Goal: Task Accomplishment & Management: Use online tool/utility

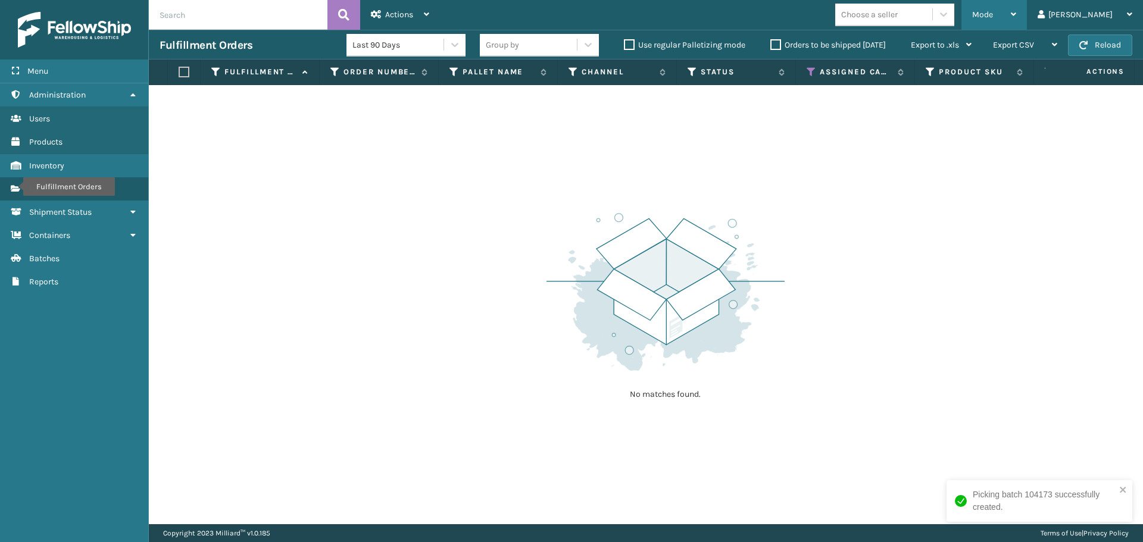
click at [993, 11] on span "Mode" at bounding box center [982, 15] width 21 height 10
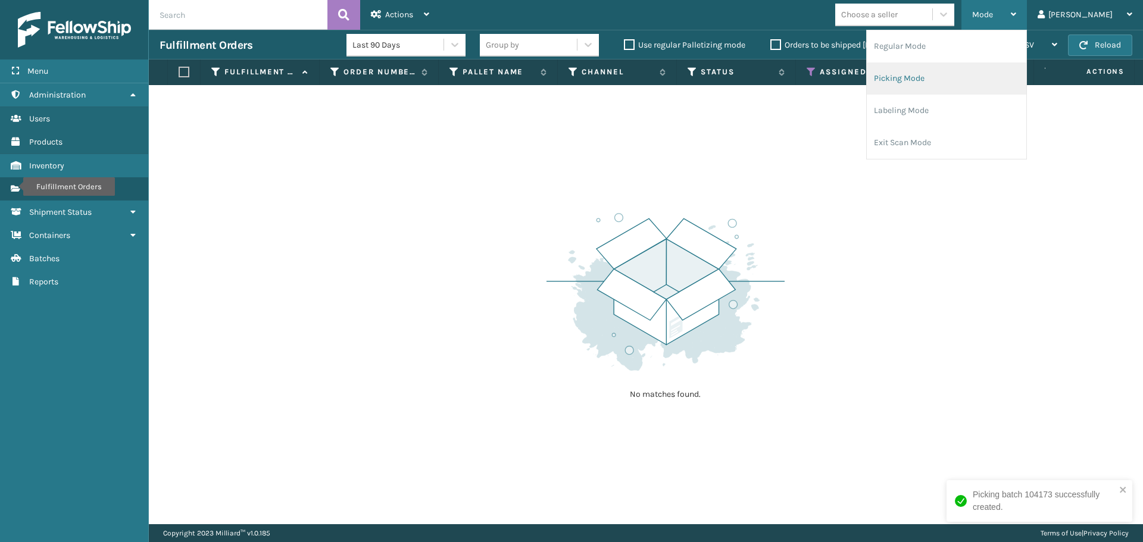
click at [939, 82] on li "Picking Mode" at bounding box center [947, 79] width 160 height 32
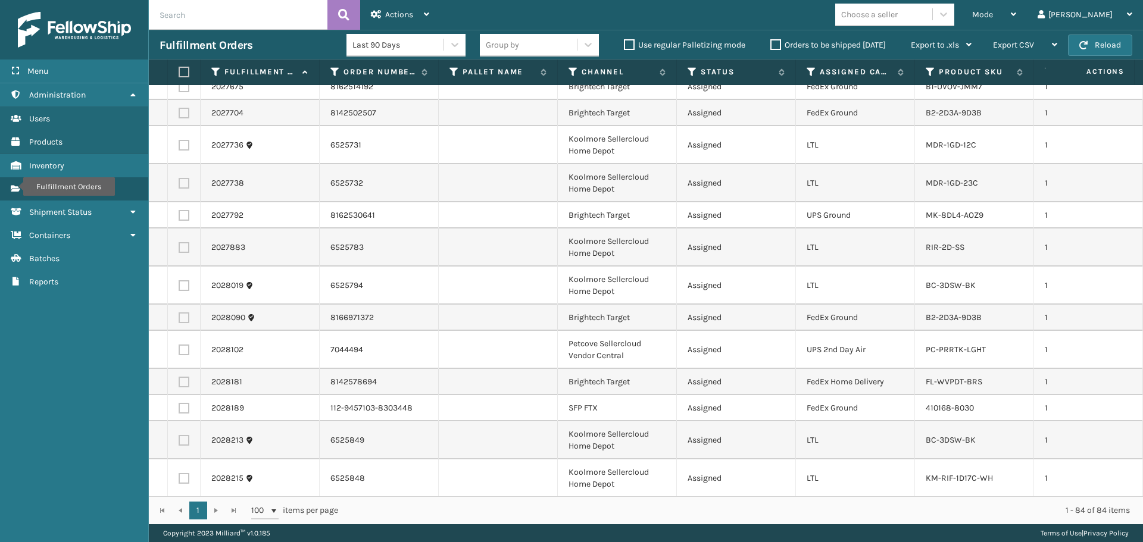
scroll to position [476, 0]
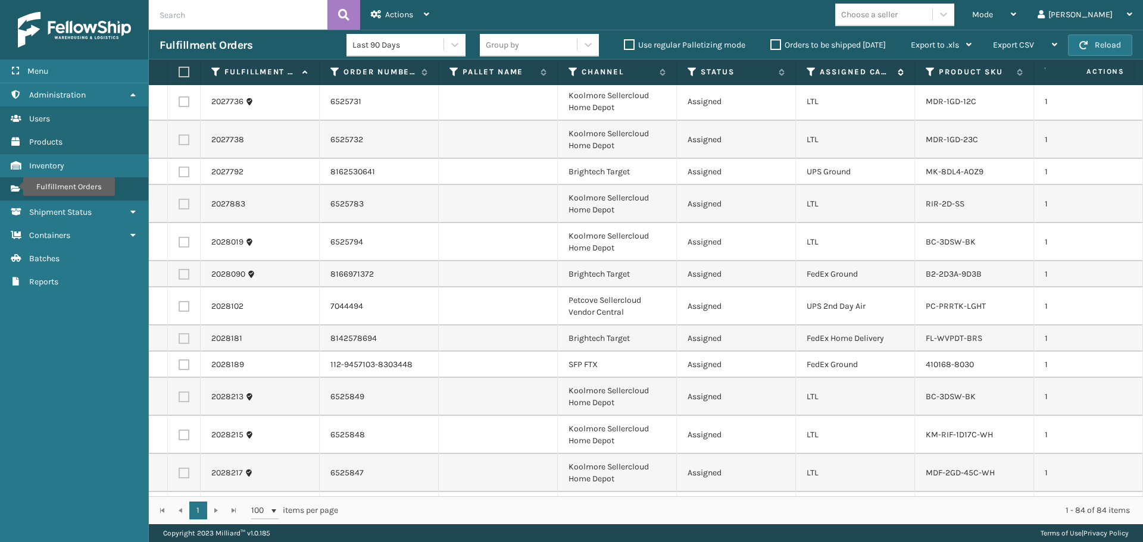
click at [808, 76] on icon at bounding box center [812, 72] width 10 height 11
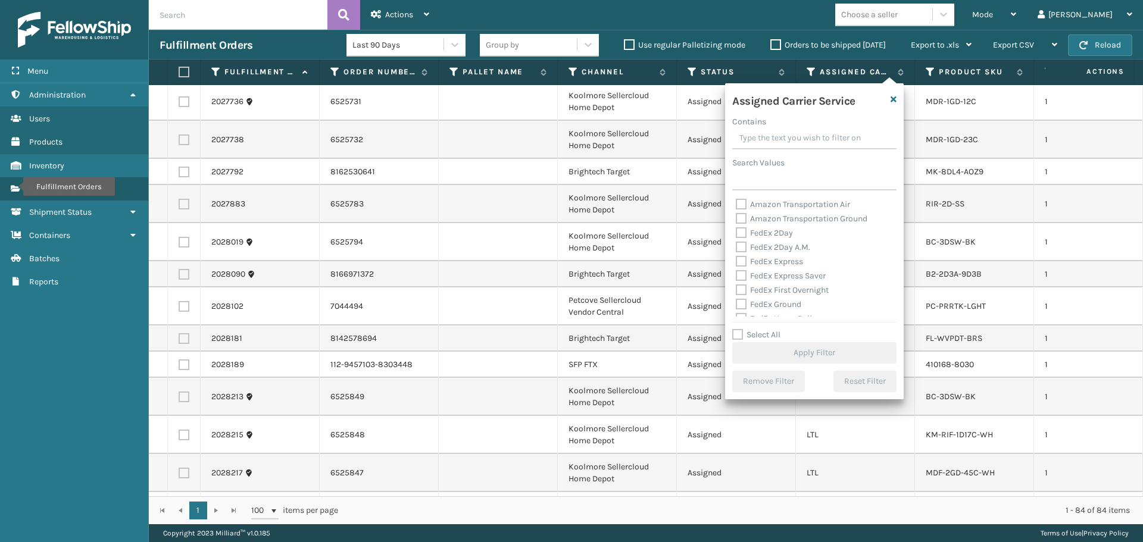
click at [771, 332] on label "Select All" at bounding box center [756, 335] width 48 height 10
click at [771, 329] on input "Select All" at bounding box center [821, 328] width 179 height 1
checkbox input "true"
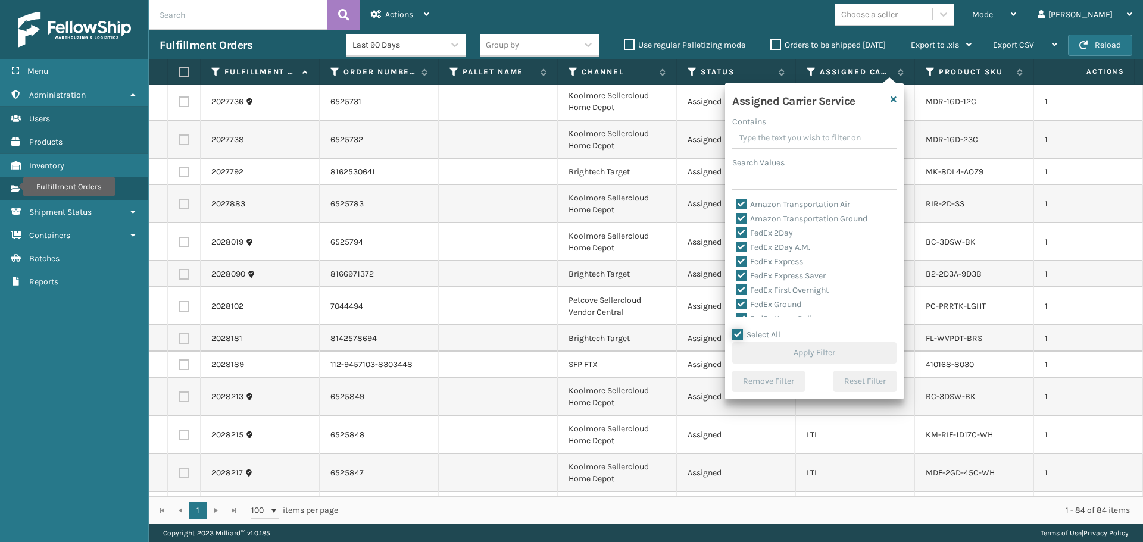
checkbox input "true"
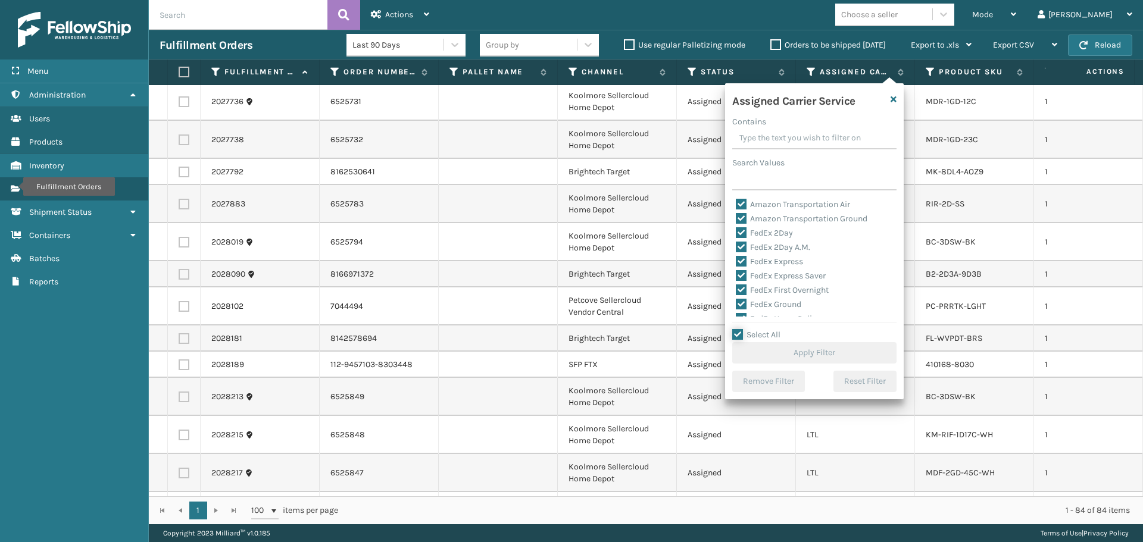
checkbox input "true"
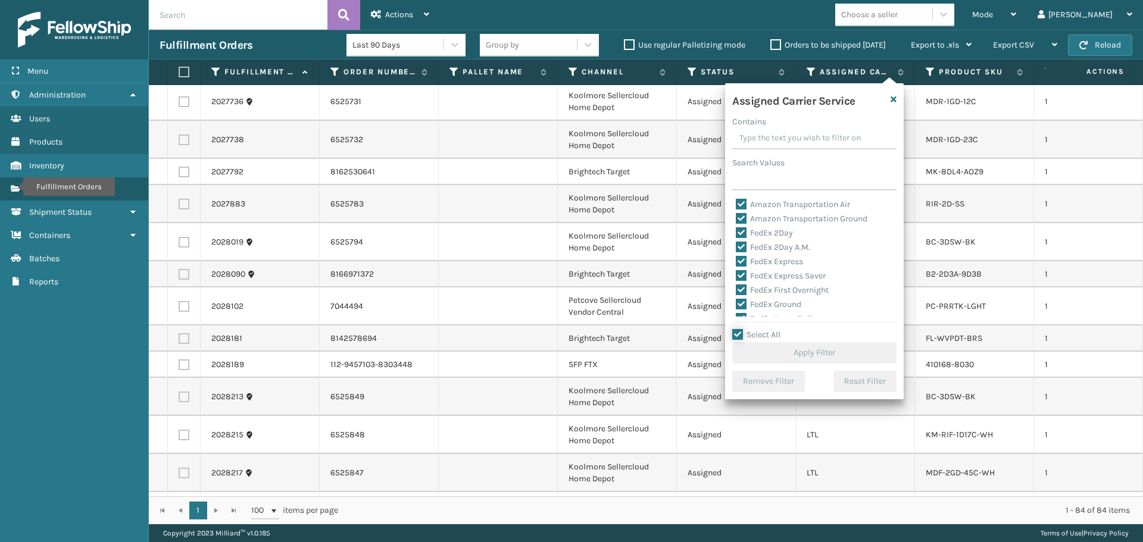
checkbox input "true"
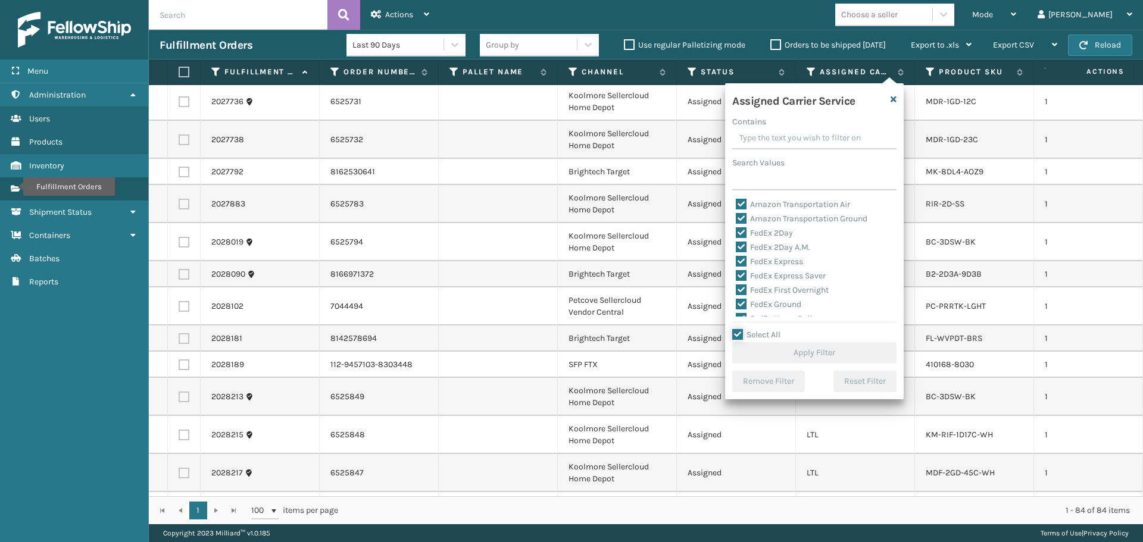
checkbox input "true"
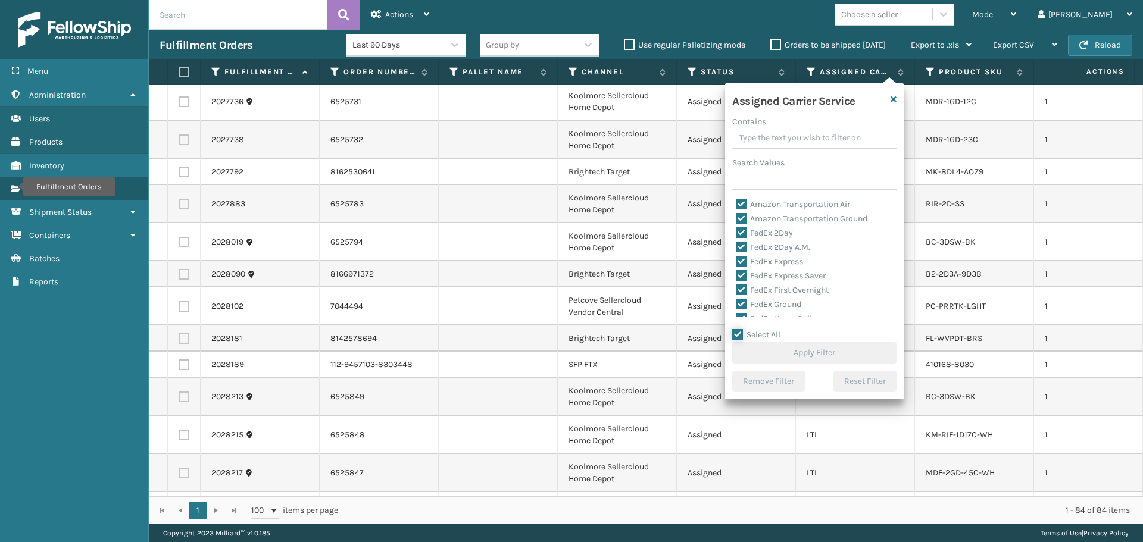
checkbox input "true"
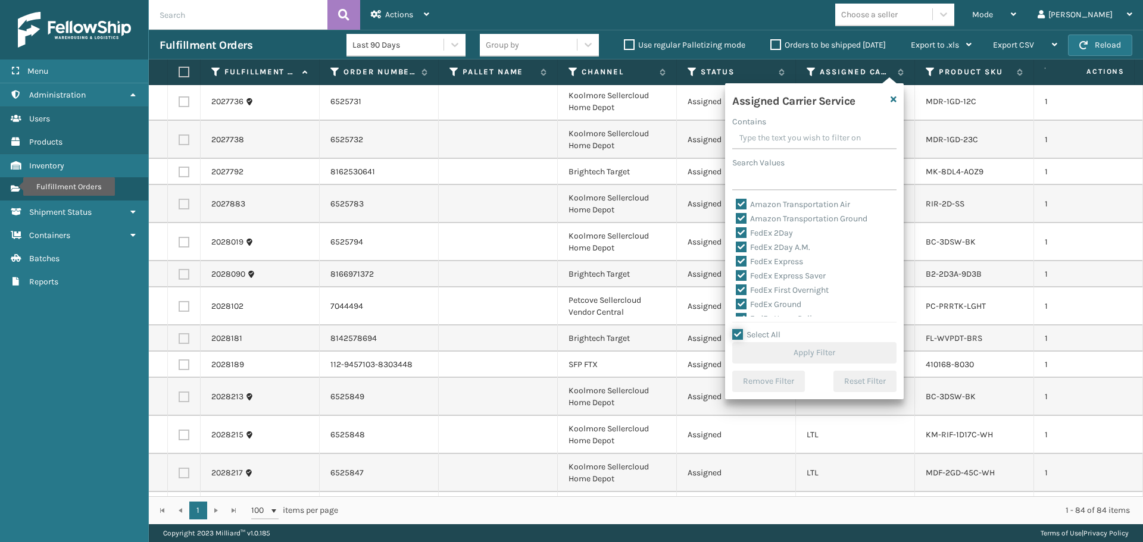
checkbox input "true"
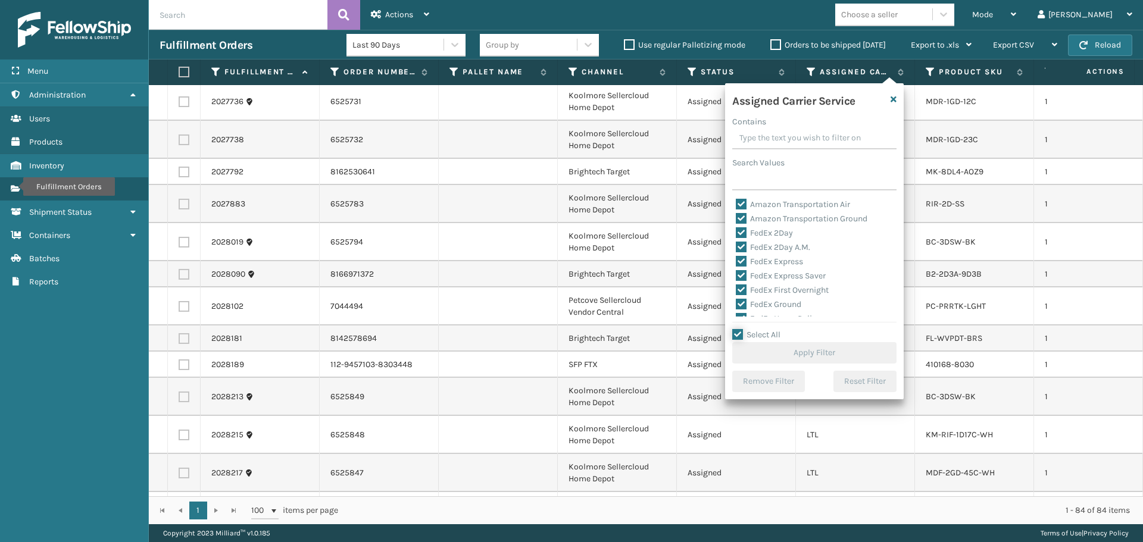
checkbox input "true"
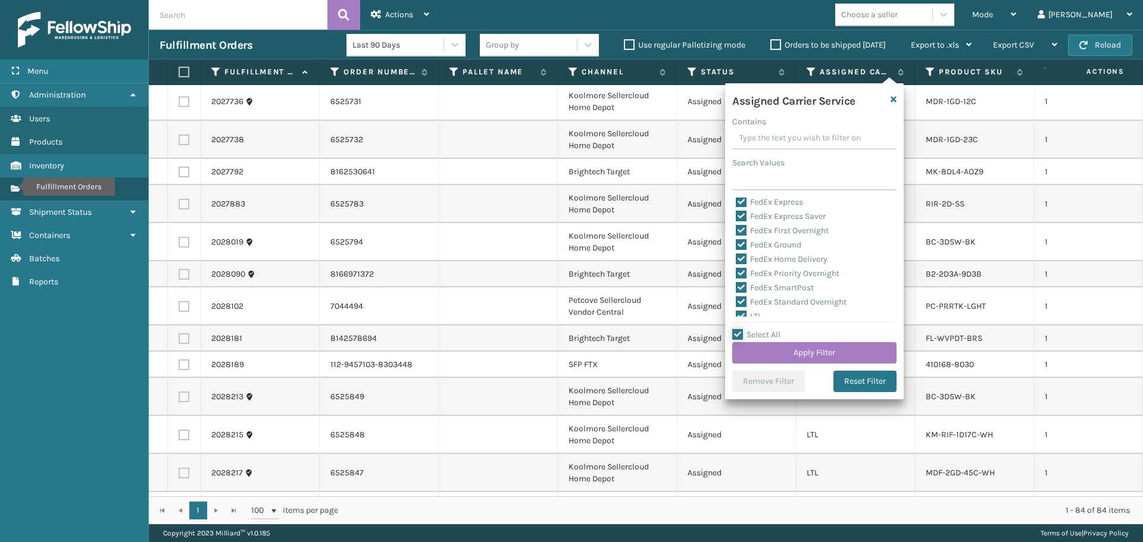
scroll to position [119, 0]
click at [748, 258] on label "LTL" at bounding box center [749, 257] width 26 height 10
click at [736, 258] on input "LTL" at bounding box center [736, 254] width 1 height 8
checkbox input "false"
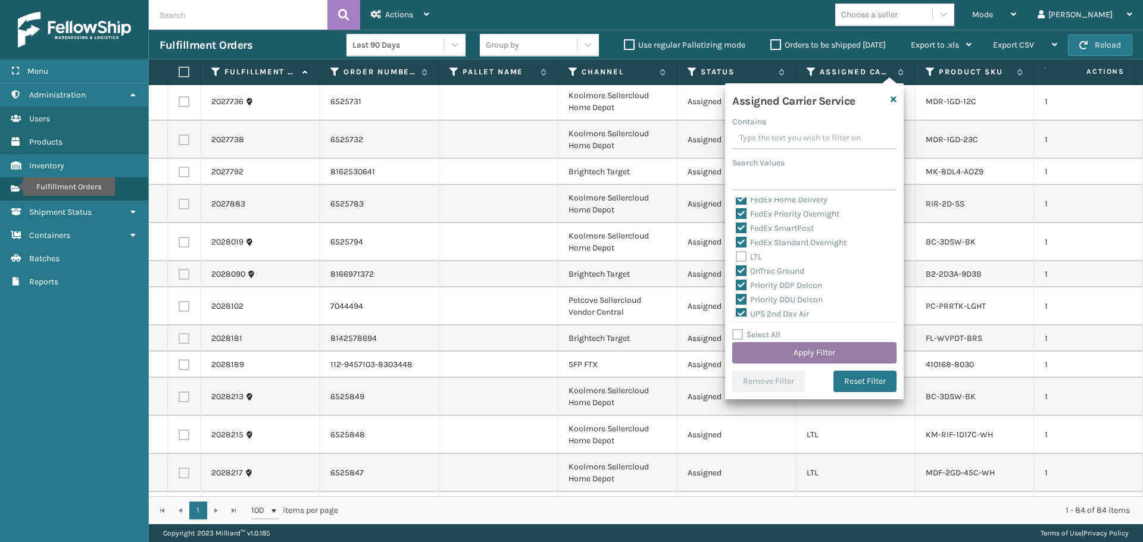
click at [811, 357] on button "Apply Filter" at bounding box center [814, 352] width 164 height 21
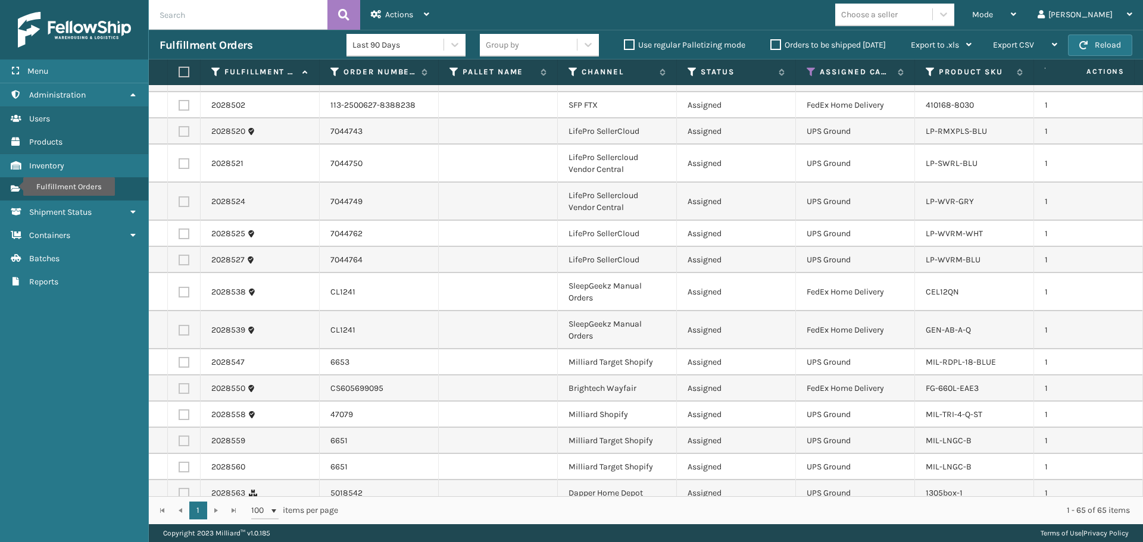
scroll to position [0, 0]
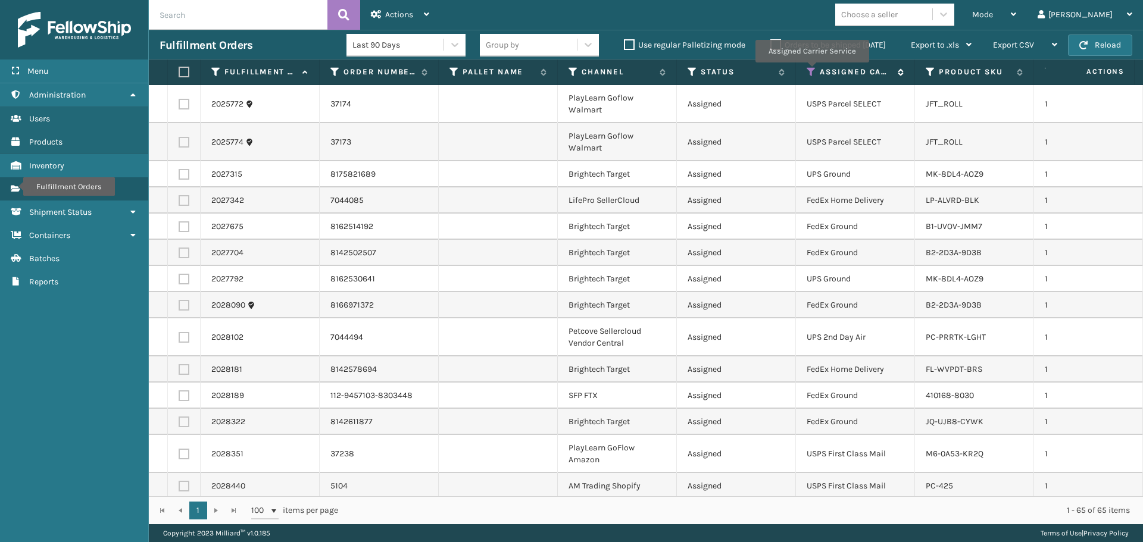
click at [810, 70] on icon at bounding box center [812, 72] width 10 height 11
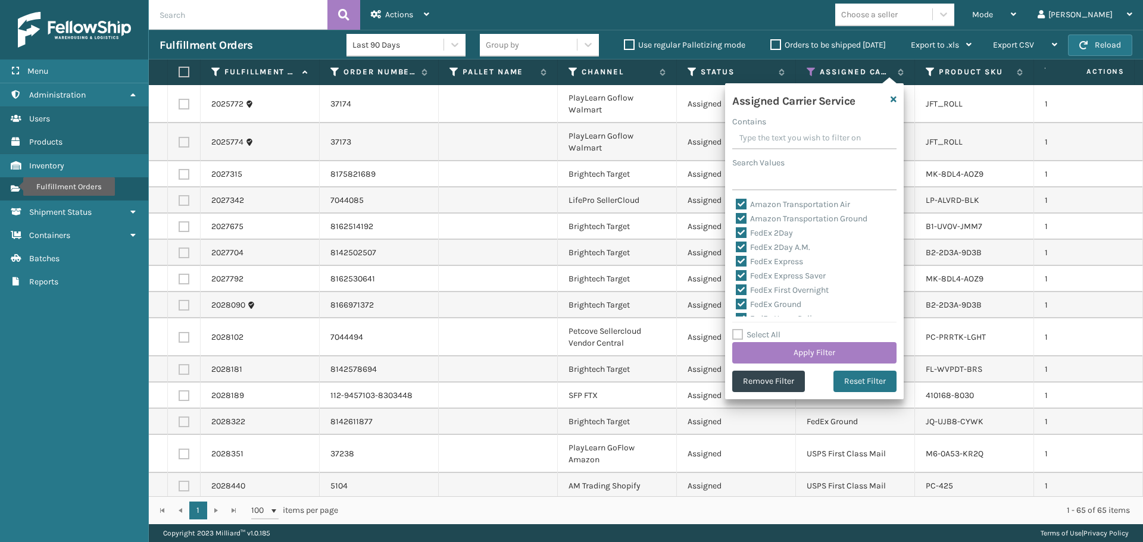
click at [752, 339] on label "Select All" at bounding box center [756, 335] width 48 height 10
click at [752, 329] on input "Select All" at bounding box center [821, 328] width 179 height 1
checkbox input "true"
click at [752, 339] on label "Select All" at bounding box center [756, 335] width 48 height 10
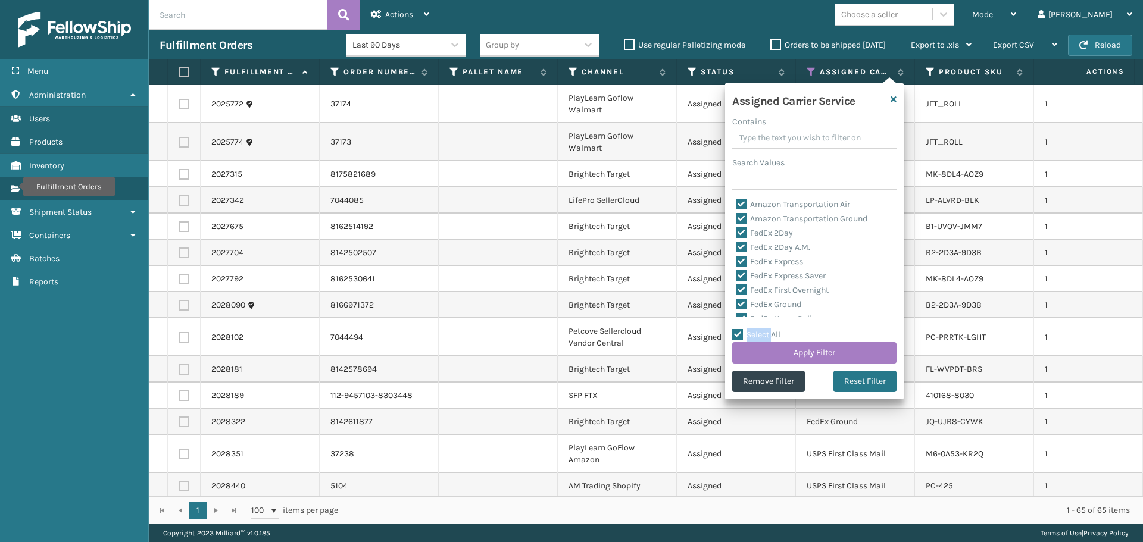
click at [752, 329] on input "Select All" at bounding box center [821, 328] width 179 height 1
checkbox input "false"
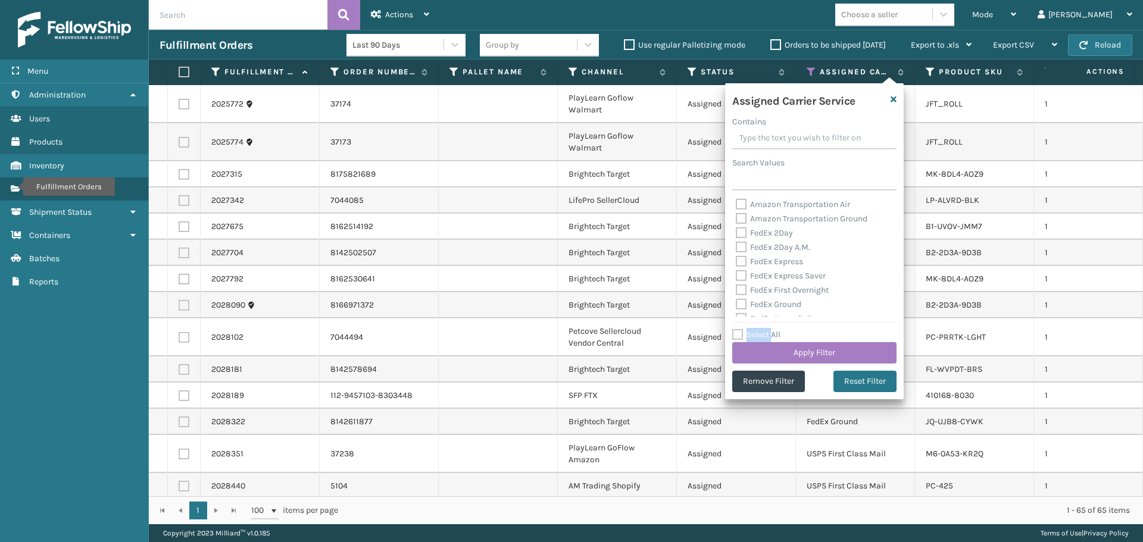
checkbox input "false"
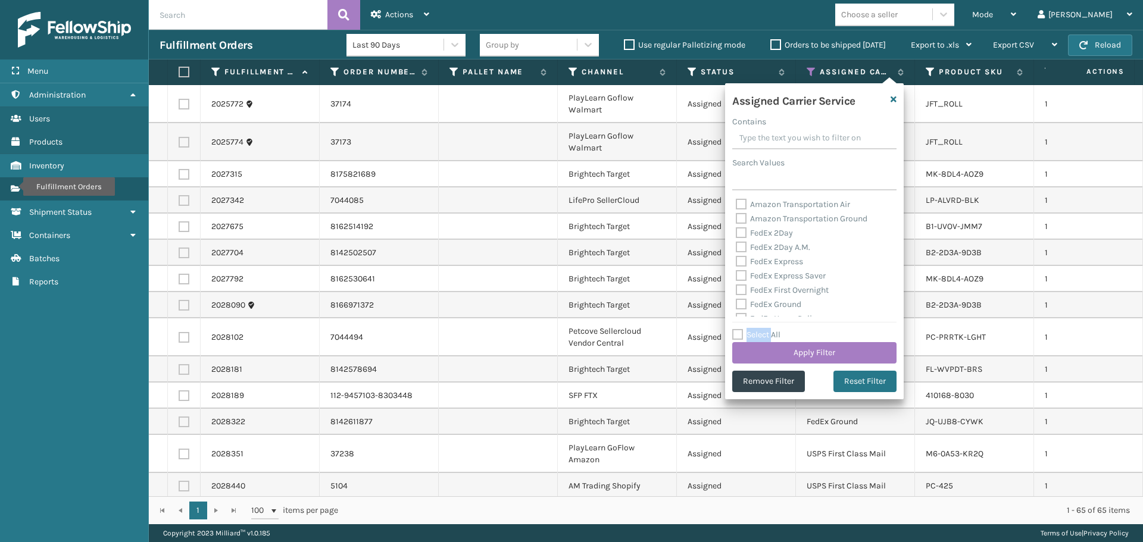
checkbox input "false"
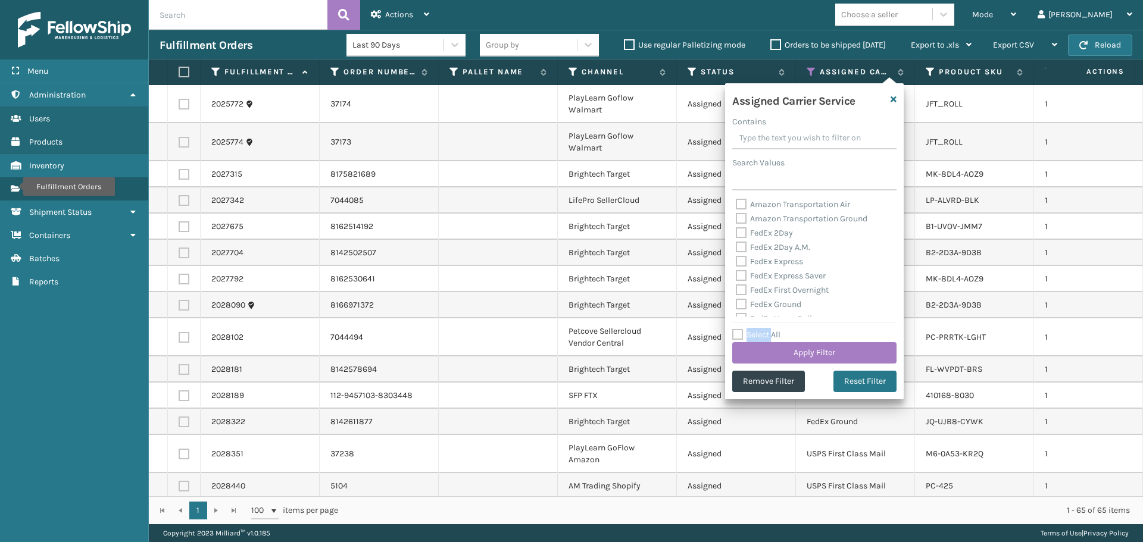
checkbox input "false"
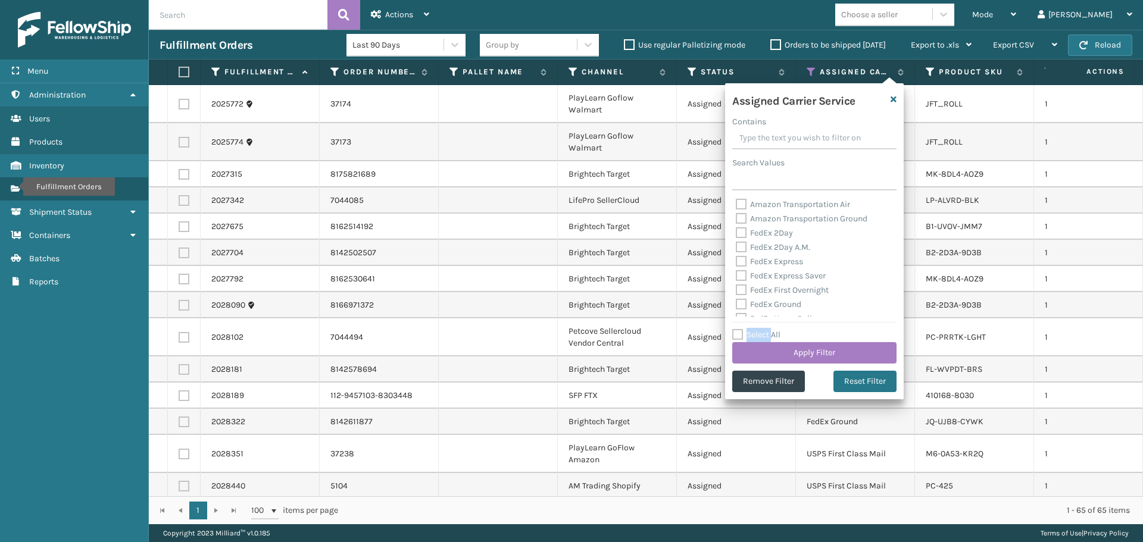
checkbox input "false"
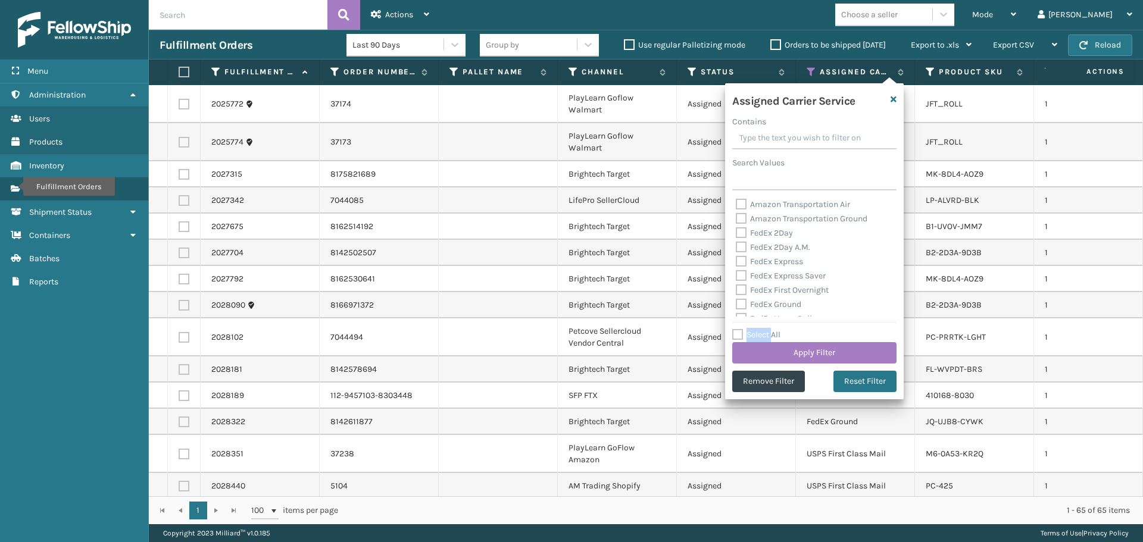
checkbox input "false"
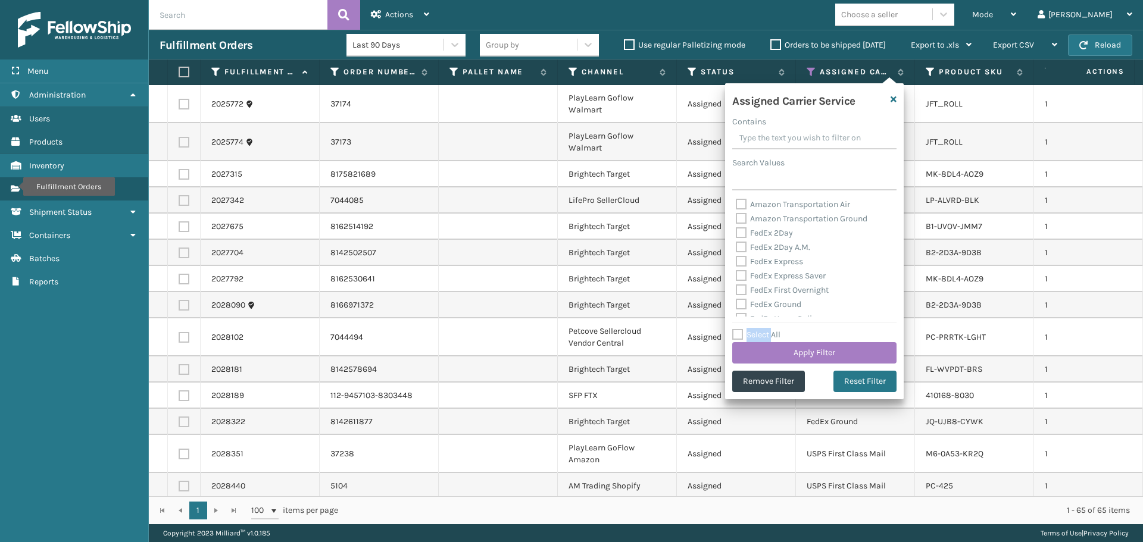
checkbox input "false"
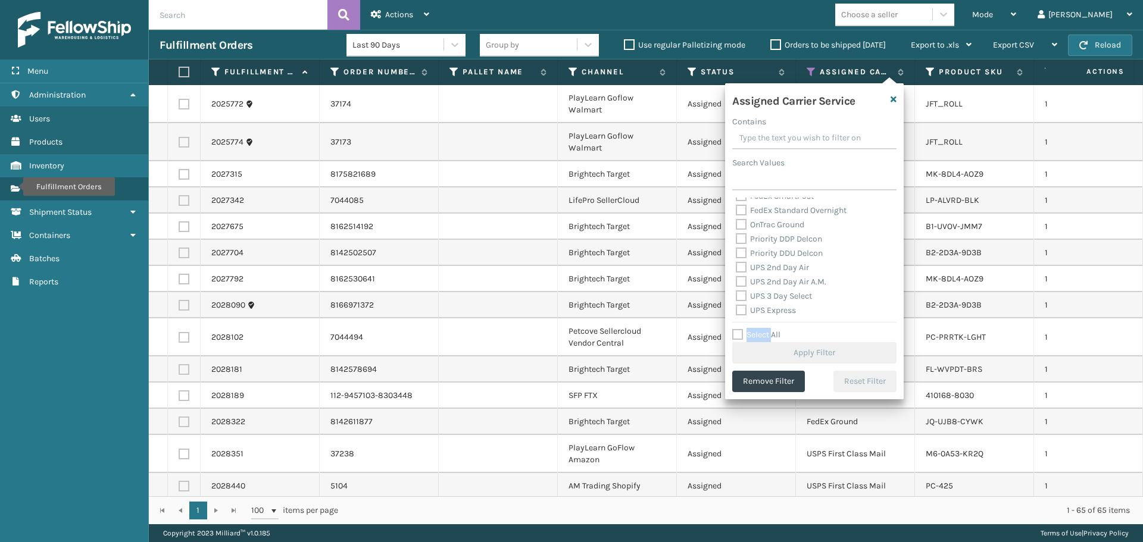
scroll to position [179, 0]
click at [769, 241] on label "UPS 2nd Day Air" at bounding box center [772, 240] width 73 height 10
click at [736, 241] on input "UPS 2nd Day Air" at bounding box center [736, 237] width 1 height 8
checkbox input "true"
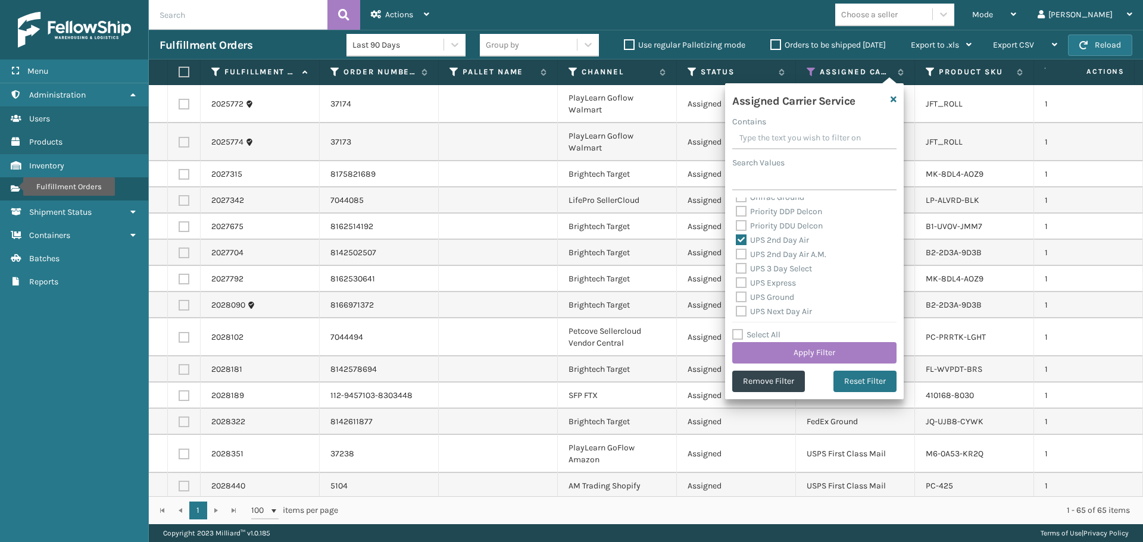
click at [772, 257] on label "UPS 2nd Day Air A.M." at bounding box center [781, 254] width 90 height 10
click at [736, 255] on input "UPS 2nd Day Air A.M." at bounding box center [736, 252] width 1 height 8
checkbox input "true"
click at [775, 267] on label "UPS 3 Day Select" at bounding box center [774, 269] width 76 height 10
click at [736, 267] on input "UPS 3 Day Select" at bounding box center [736, 266] width 1 height 8
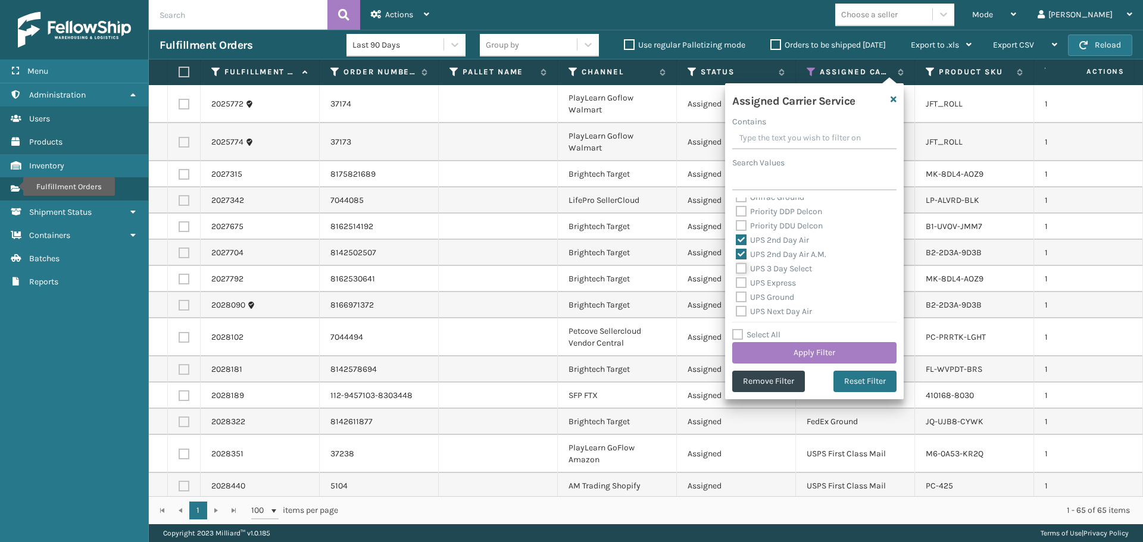
checkbox input "true"
click at [775, 284] on label "UPS Express" at bounding box center [766, 283] width 60 height 10
click at [736, 284] on input "UPS Express" at bounding box center [736, 280] width 1 height 8
checkbox input "true"
click at [775, 298] on label "UPS Ground" at bounding box center [765, 297] width 58 height 10
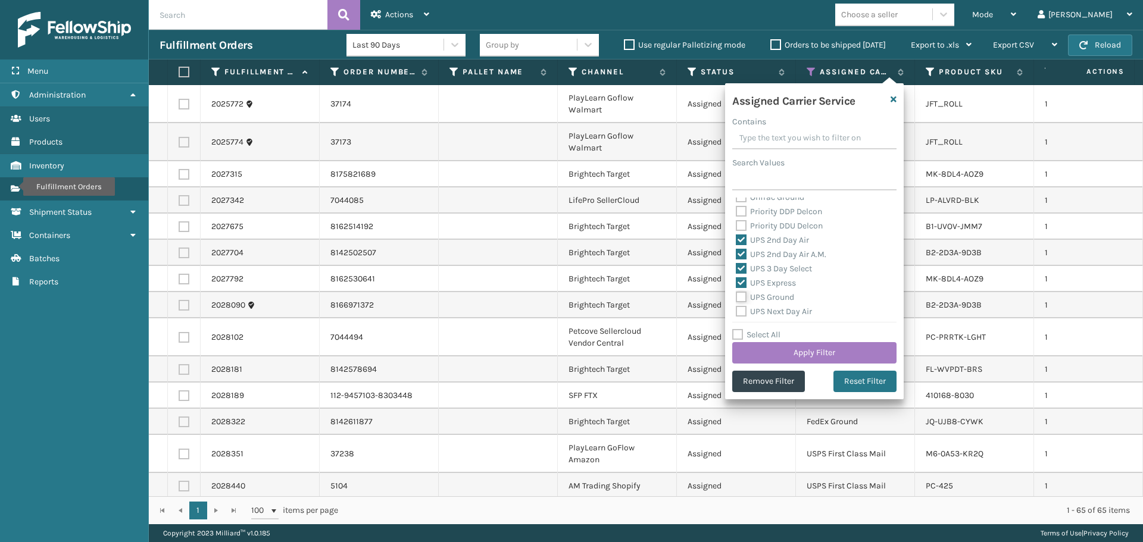
click at [736, 298] on input "UPS Ground" at bounding box center [736, 295] width 1 height 8
checkbox input "true"
click at [776, 309] on label "UPS Next Day Air" at bounding box center [774, 312] width 76 height 10
click at [736, 309] on input "UPS Next Day Air" at bounding box center [736, 309] width 1 height 8
checkbox input "true"
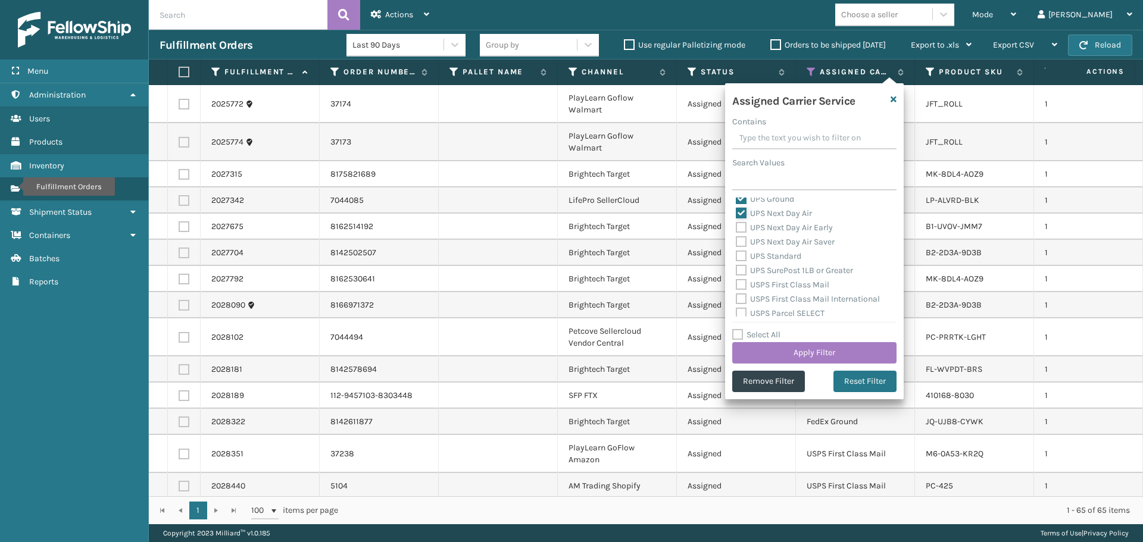
scroll to position [298, 0]
click at [771, 210] on label "UPS Next Day Air Early" at bounding box center [784, 207] width 97 height 10
click at [736, 208] on input "UPS Next Day Air Early" at bounding box center [736, 204] width 1 height 8
checkbox input "true"
click at [780, 228] on div "UPS Next Day Air Saver" at bounding box center [814, 221] width 157 height 14
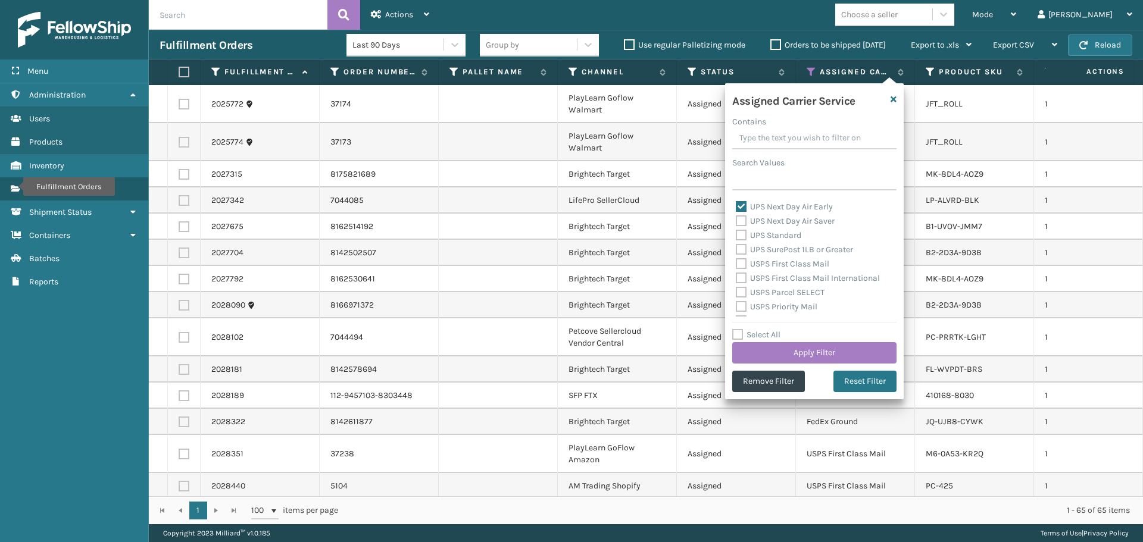
click at [779, 241] on div "UPS Standard" at bounding box center [814, 236] width 157 height 14
click at [779, 248] on label "UPS SurePost 1LB or Greater" at bounding box center [794, 250] width 117 height 10
click at [736, 248] on input "UPS SurePost 1LB or Greater" at bounding box center [736, 247] width 1 height 8
checkbox input "true"
click at [774, 240] on label "UPS Standard" at bounding box center [768, 235] width 65 height 10
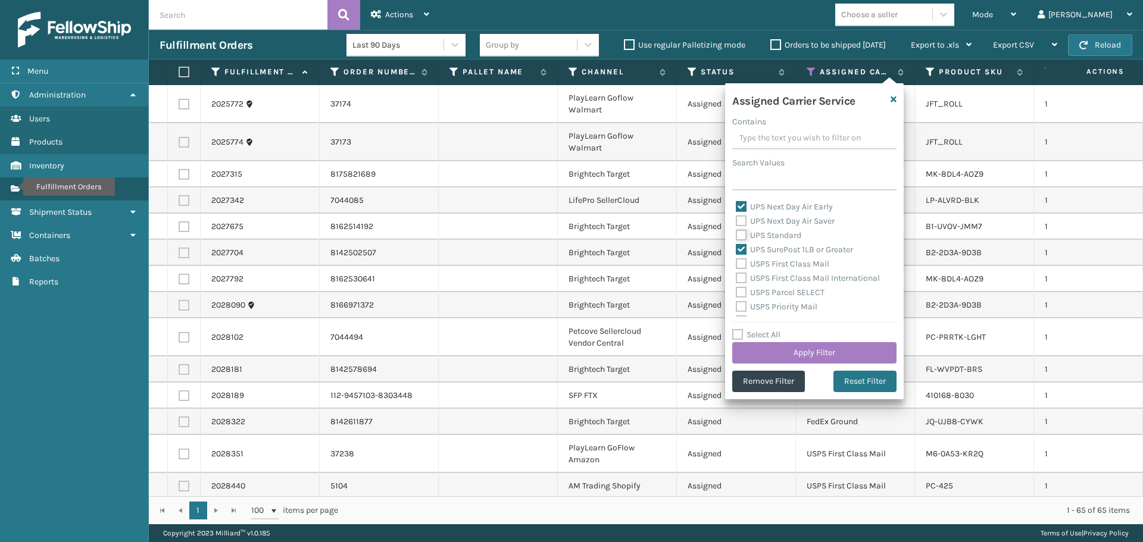
click at [736, 236] on input "UPS Standard" at bounding box center [736, 233] width 1 height 8
checkbox input "true"
click at [774, 226] on label "UPS Next Day Air Saver" at bounding box center [785, 221] width 99 height 10
click at [736, 222] on input "UPS Next Day Air Saver" at bounding box center [736, 218] width 1 height 8
checkbox input "true"
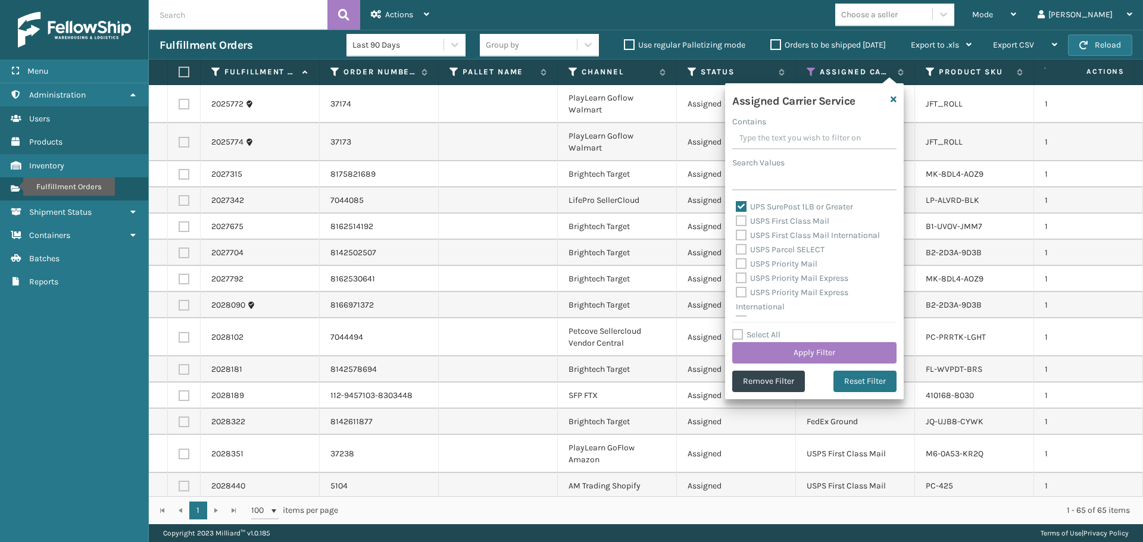
scroll to position [357, 0]
click at [837, 352] on button "Apply Filter" at bounding box center [814, 352] width 164 height 21
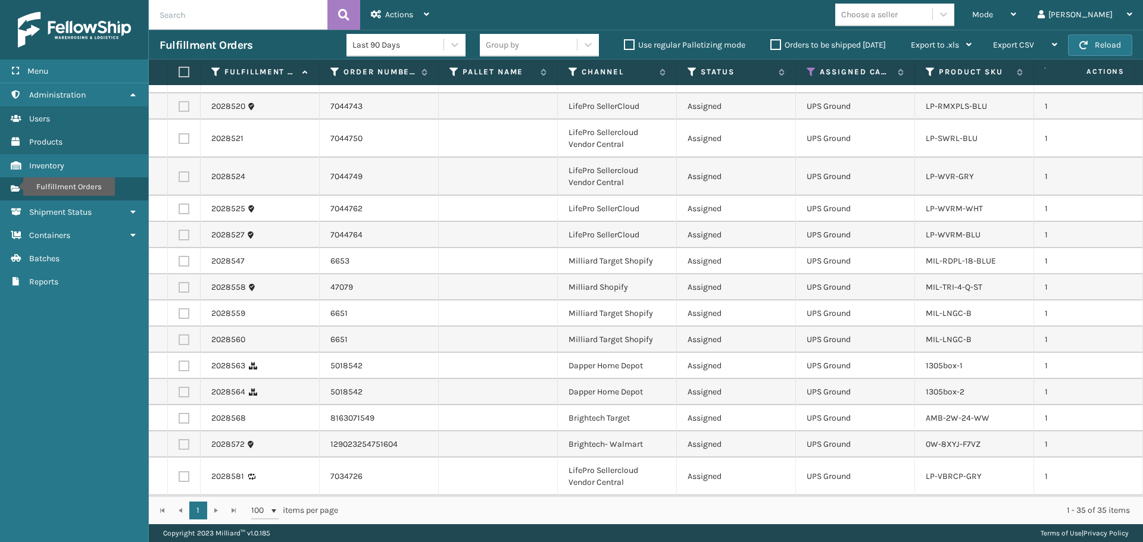
scroll to position [0, 0]
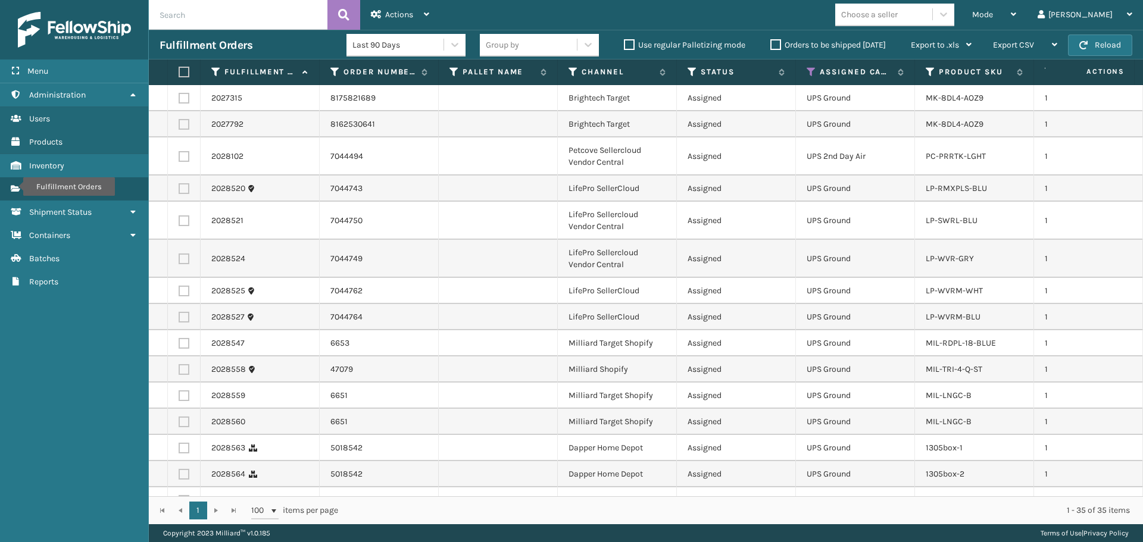
click at [896, 10] on div "Choose a seller" at bounding box center [869, 14] width 57 height 13
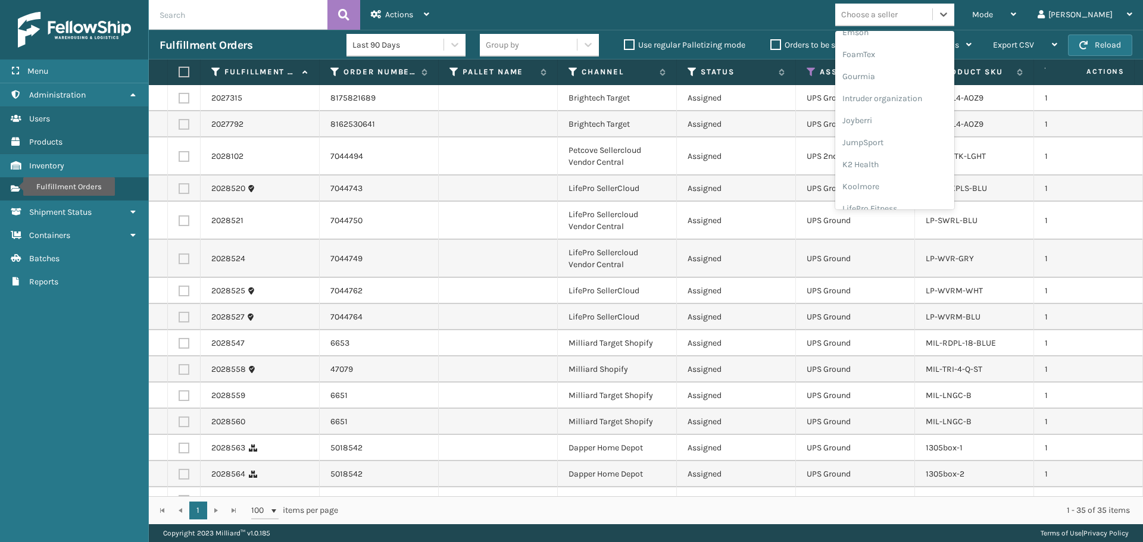
scroll to position [377, 0]
click at [900, 96] on div "Koolmore" at bounding box center [894, 86] width 119 height 22
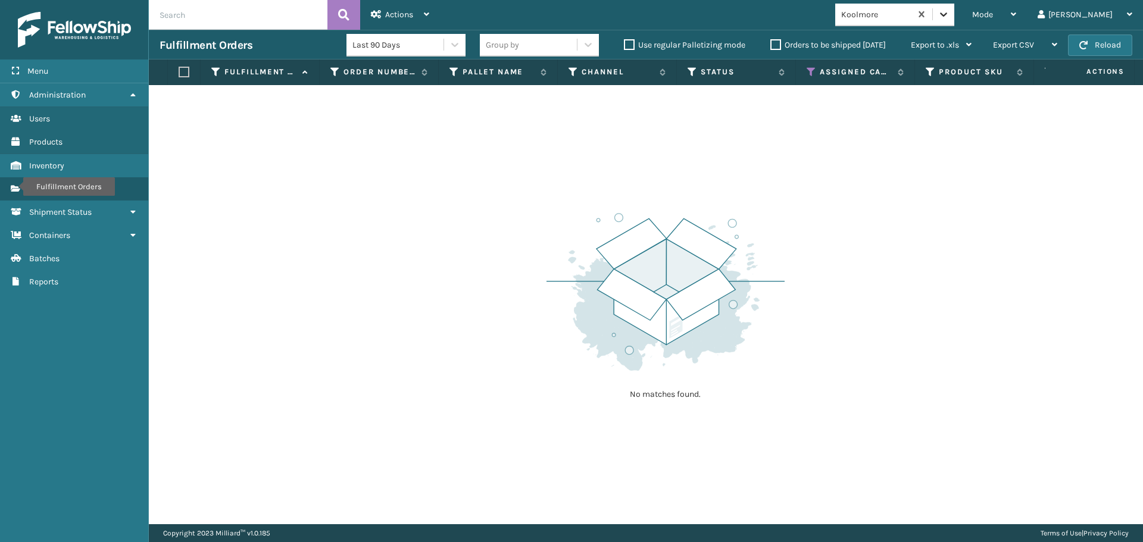
click at [950, 11] on icon at bounding box center [944, 14] width 12 height 12
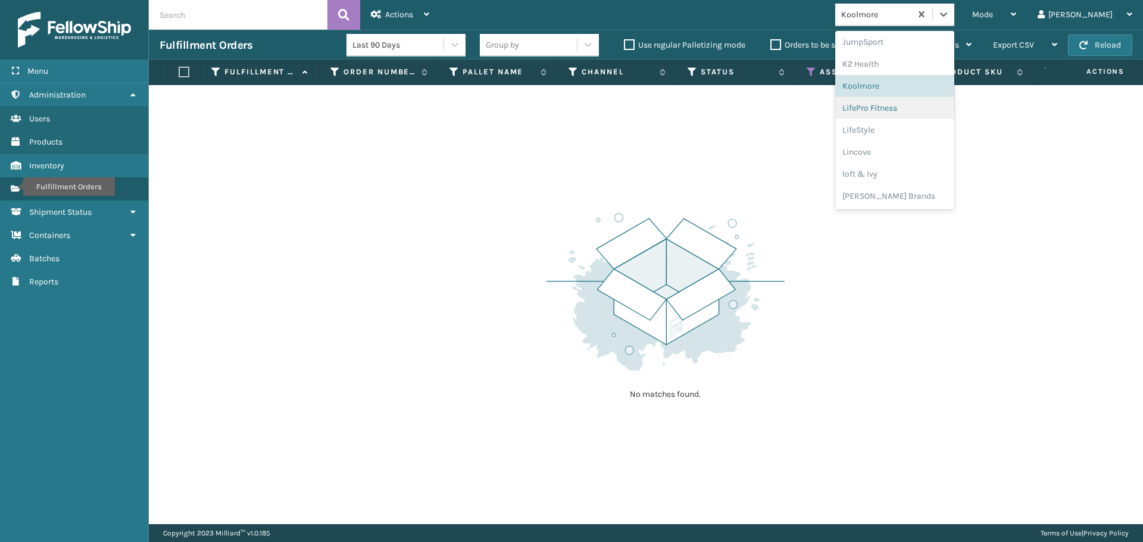
click at [904, 114] on div "LifePro Fitness" at bounding box center [894, 108] width 119 height 22
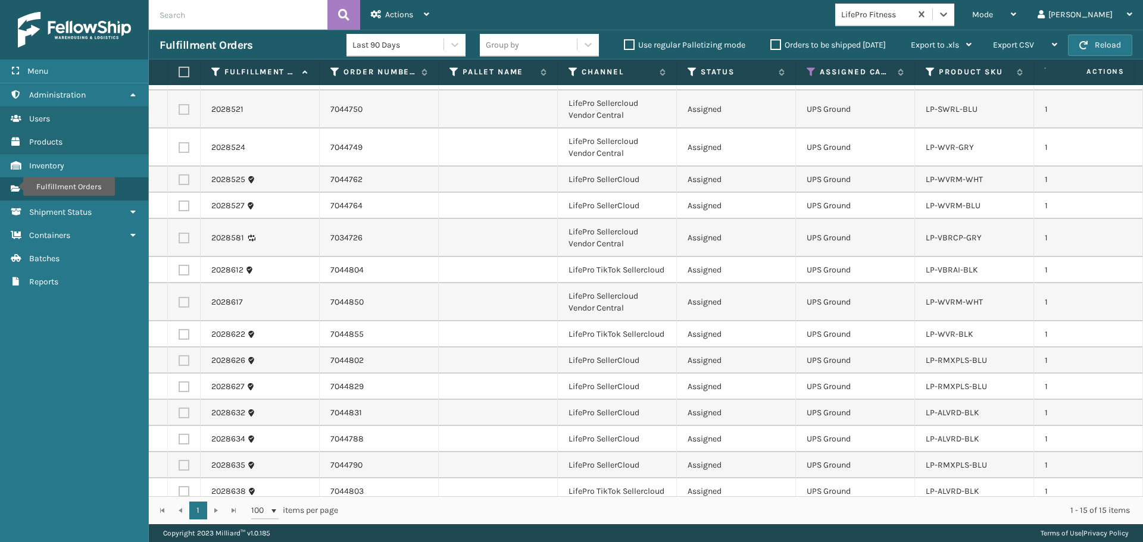
scroll to position [38, 0]
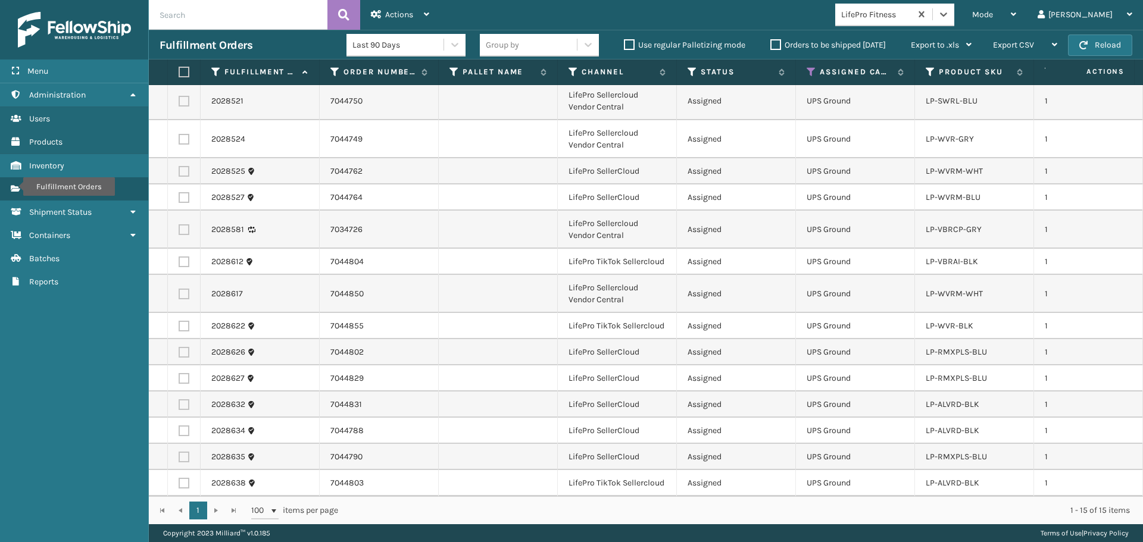
click at [183, 71] on label at bounding box center [182, 72] width 7 height 11
click at [179, 71] on input "checkbox" at bounding box center [179, 72] width 1 height 8
checkbox input "true"
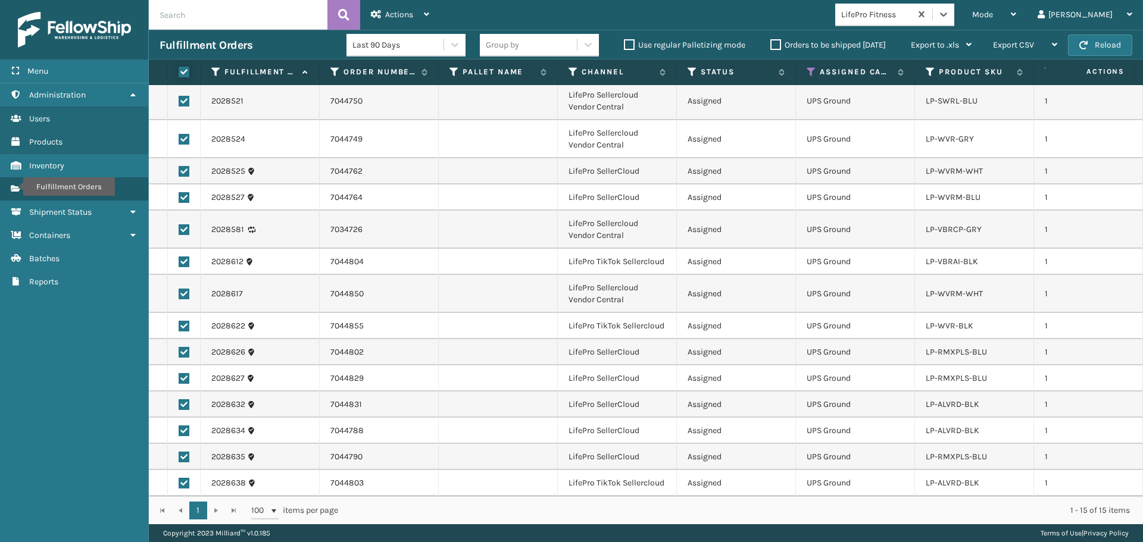
checkbox input "true"
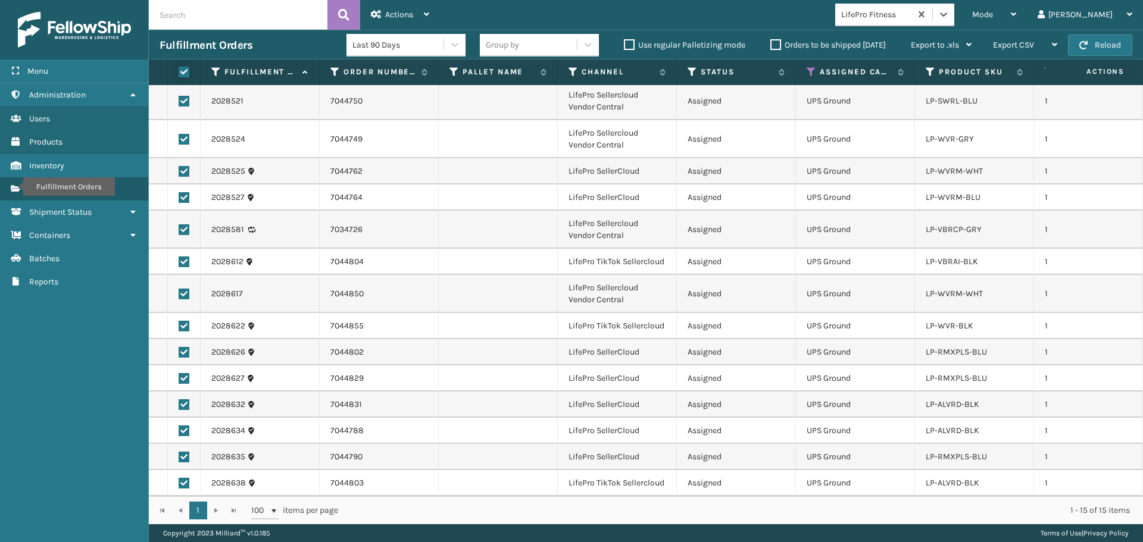
checkbox input "true"
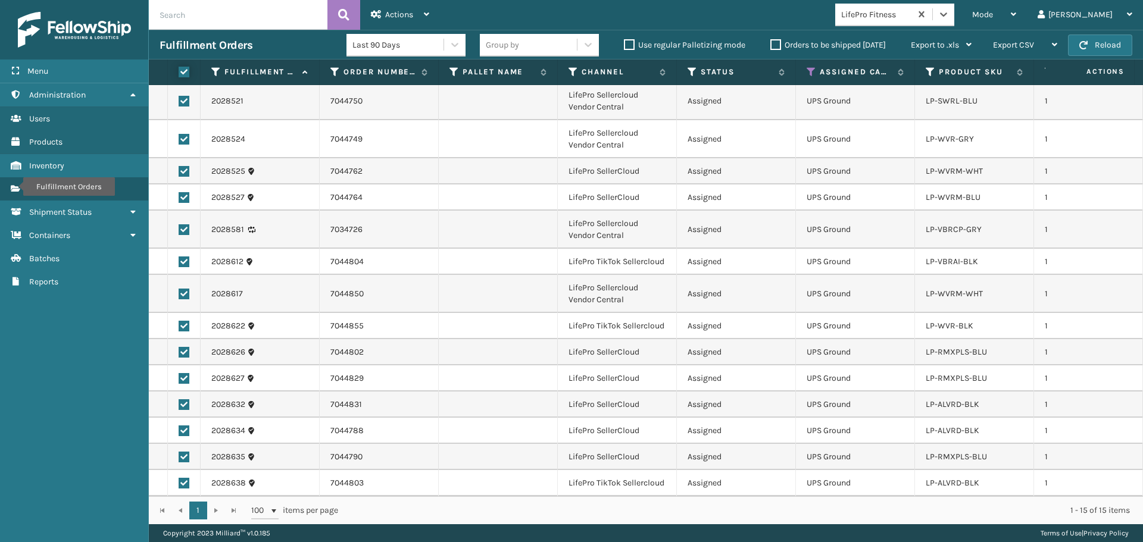
checkbox input "true"
click at [377, 19] on div "Actions" at bounding box center [400, 15] width 58 height 30
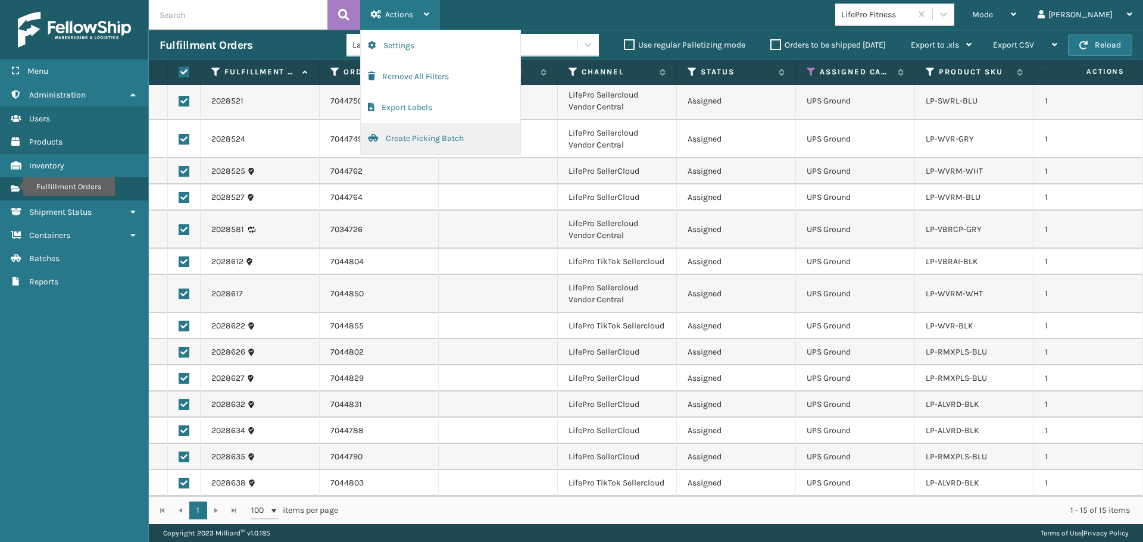
click at [422, 141] on button "Create Picking Batch" at bounding box center [441, 138] width 160 height 31
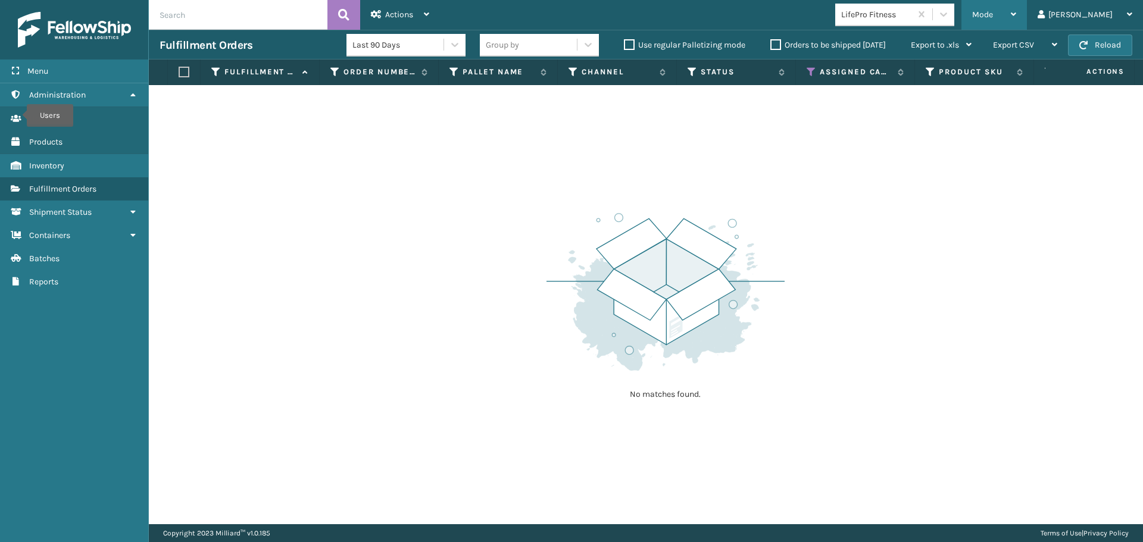
click at [993, 15] on span "Mode" at bounding box center [982, 15] width 21 height 10
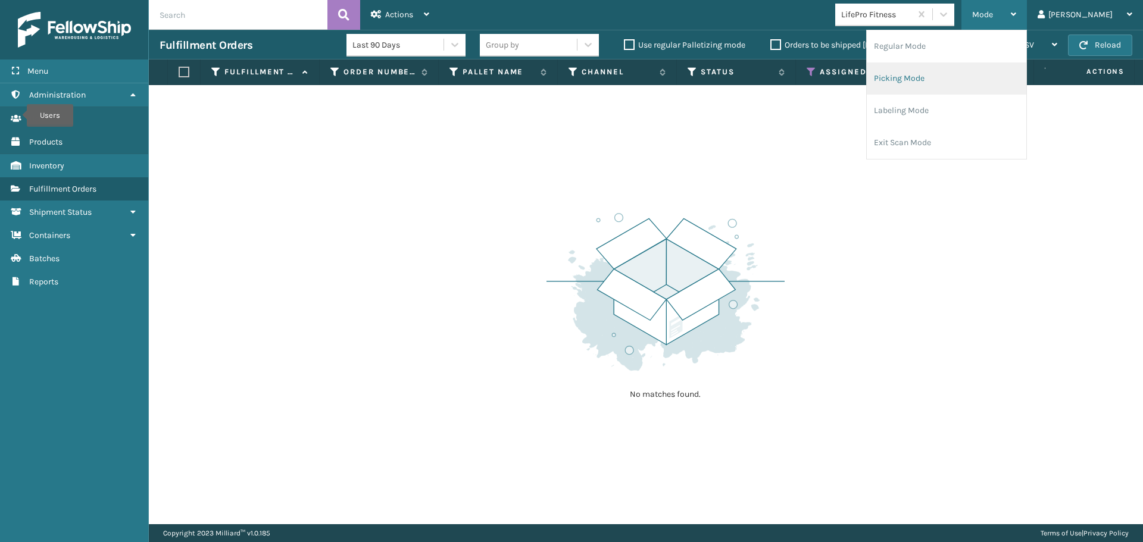
click at [988, 78] on li "Picking Mode" at bounding box center [947, 79] width 160 height 32
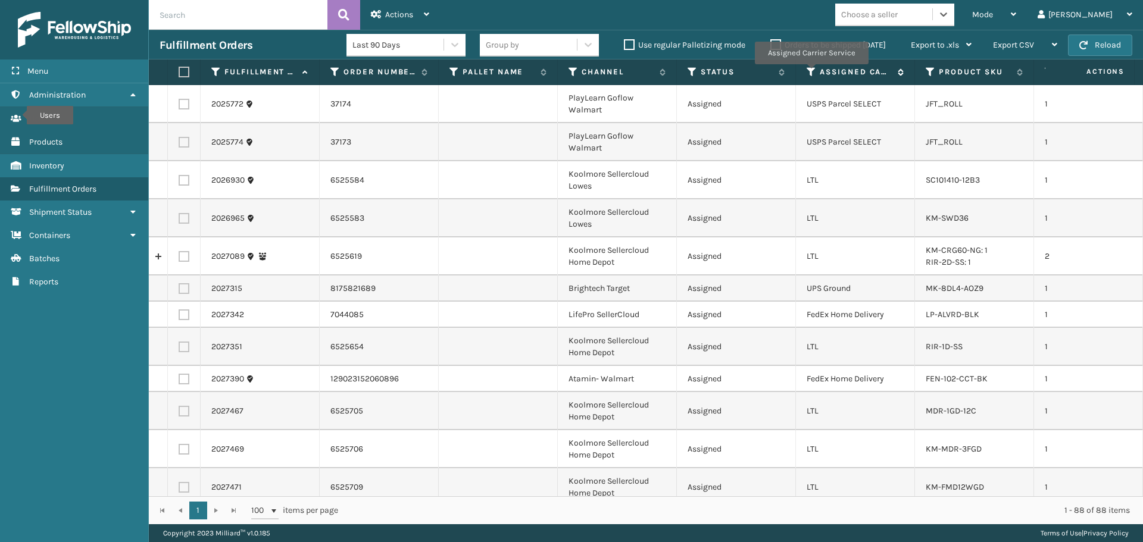
click at [811, 72] on icon at bounding box center [812, 72] width 10 height 11
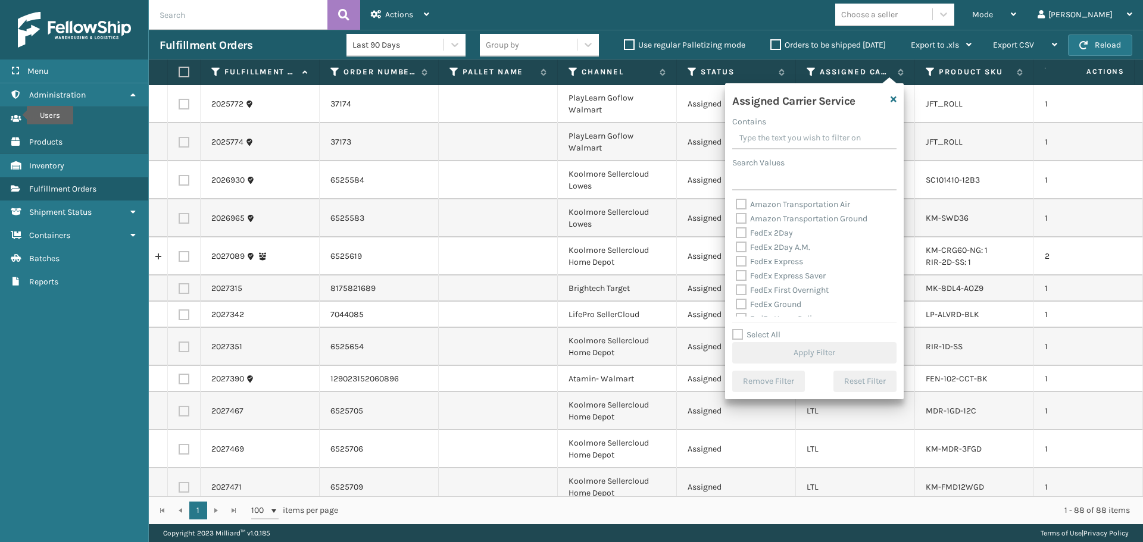
click at [778, 227] on div "FedEx 2Day" at bounding box center [814, 233] width 157 height 14
click at [766, 227] on div "FedEx 2Day" at bounding box center [814, 233] width 157 height 14
click at [768, 229] on label "FedEx 2Day" at bounding box center [764, 233] width 57 height 10
click at [736, 229] on input "FedEx 2Day" at bounding box center [736, 230] width 1 height 8
checkbox input "true"
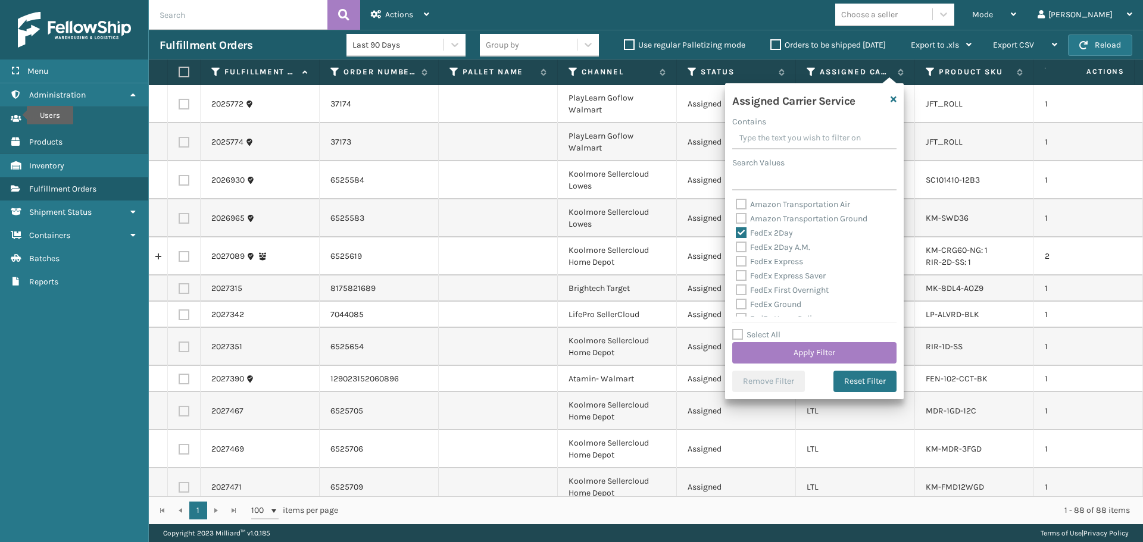
click at [781, 245] on label "FedEx 2Day A.M." at bounding box center [773, 247] width 74 height 10
click at [736, 245] on input "FedEx 2Day A.M." at bounding box center [736, 245] width 1 height 8
checkbox input "true"
click at [786, 261] on label "FedEx Express" at bounding box center [769, 262] width 67 height 10
click at [736, 261] on input "FedEx Express" at bounding box center [736, 259] width 1 height 8
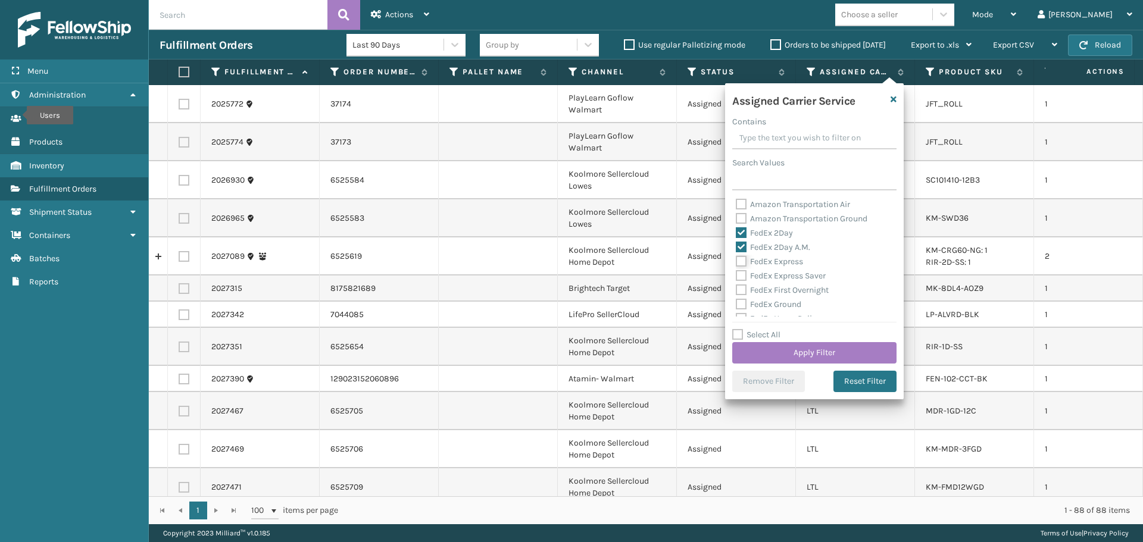
checkbox input "true"
click at [798, 273] on label "FedEx Express Saver" at bounding box center [781, 276] width 90 height 10
click at [736, 273] on input "FedEx Express Saver" at bounding box center [736, 273] width 1 height 8
checkbox input "true"
click at [804, 290] on label "FedEx First Overnight" at bounding box center [782, 290] width 93 height 10
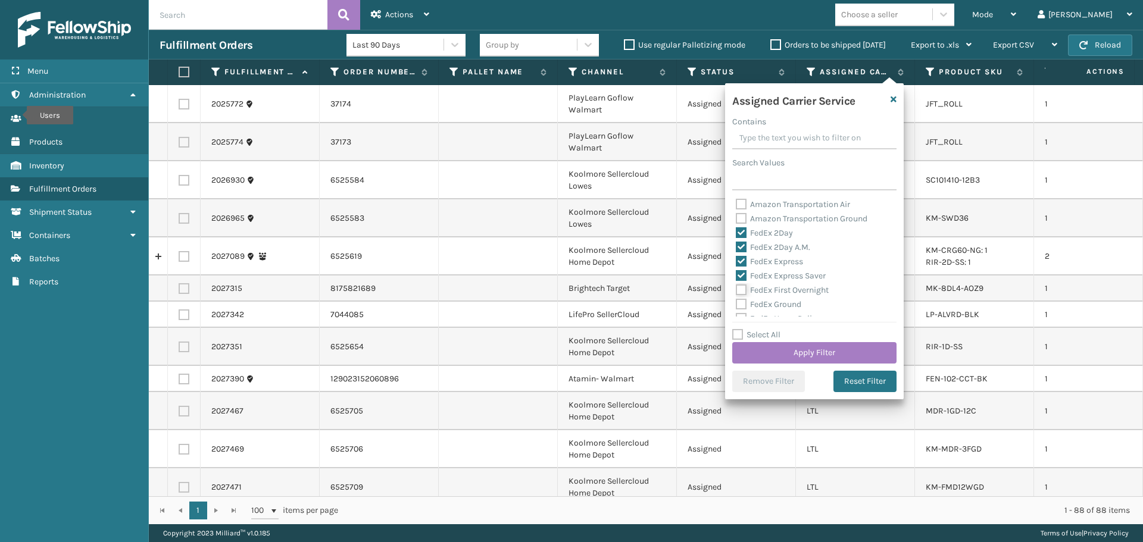
click at [736, 290] on input "FedEx First Overnight" at bounding box center [736, 287] width 1 height 8
checkbox input "true"
click at [785, 308] on div "FedEx Ground" at bounding box center [814, 305] width 157 height 14
click at [767, 299] on label "FedEx Ground" at bounding box center [768, 301] width 65 height 10
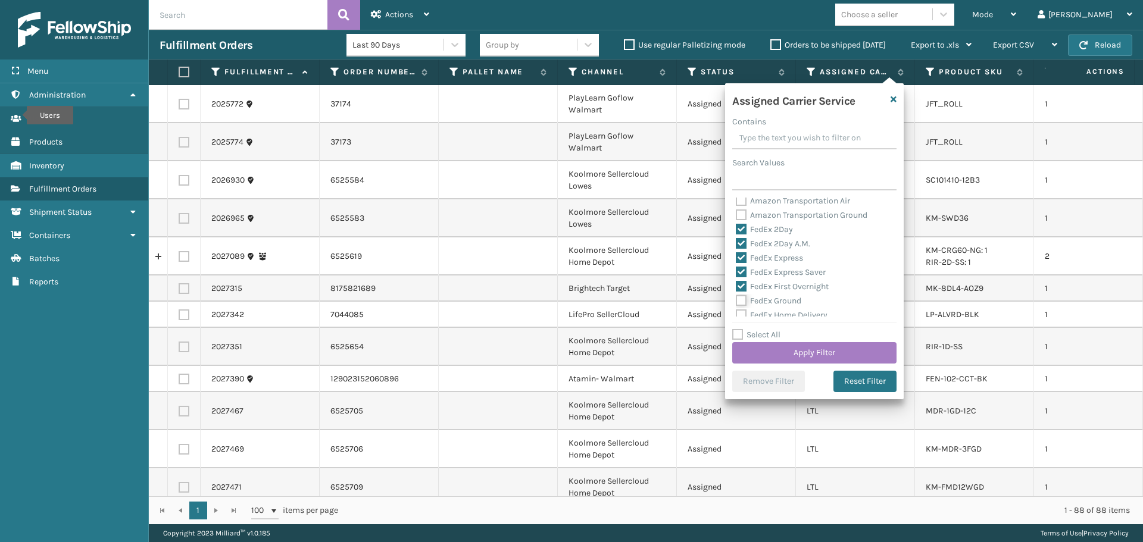
click at [736, 299] on input "FedEx Ground" at bounding box center [736, 298] width 1 height 8
checkbox input "true"
click at [775, 310] on div "FedEx Home Delivery" at bounding box center [814, 315] width 157 height 14
click at [777, 311] on label "FedEx Home Delivery" at bounding box center [782, 315] width 92 height 10
click at [736, 311] on input "FedEx Home Delivery" at bounding box center [736, 312] width 1 height 8
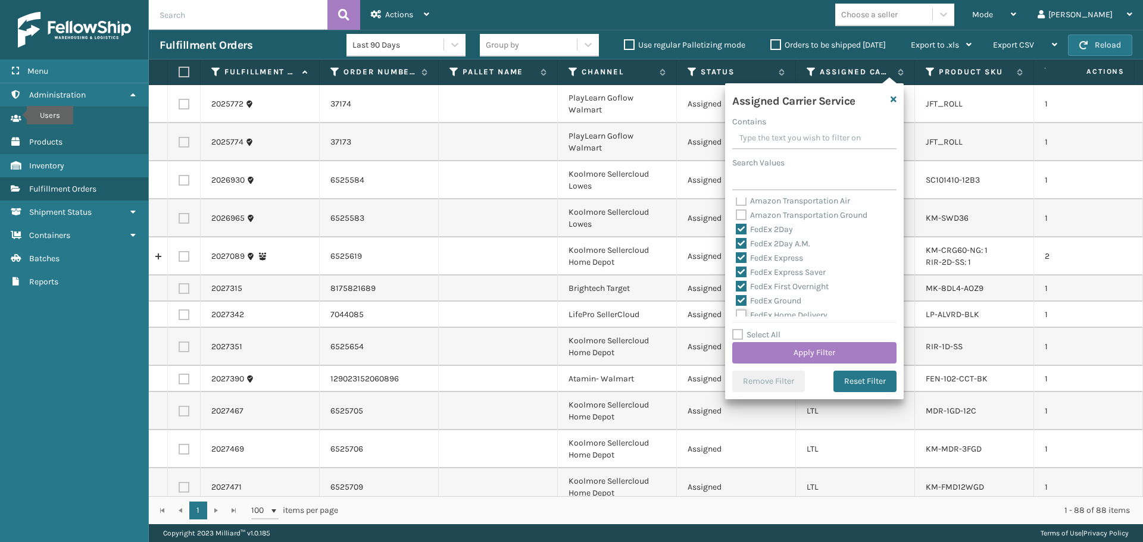
checkbox input "true"
click at [764, 271] on label "FedEx Priority Overnight" at bounding box center [788, 270] width 104 height 10
click at [736, 271] on input "FedEx Priority Overnight" at bounding box center [736, 267] width 1 height 8
checkbox input "true"
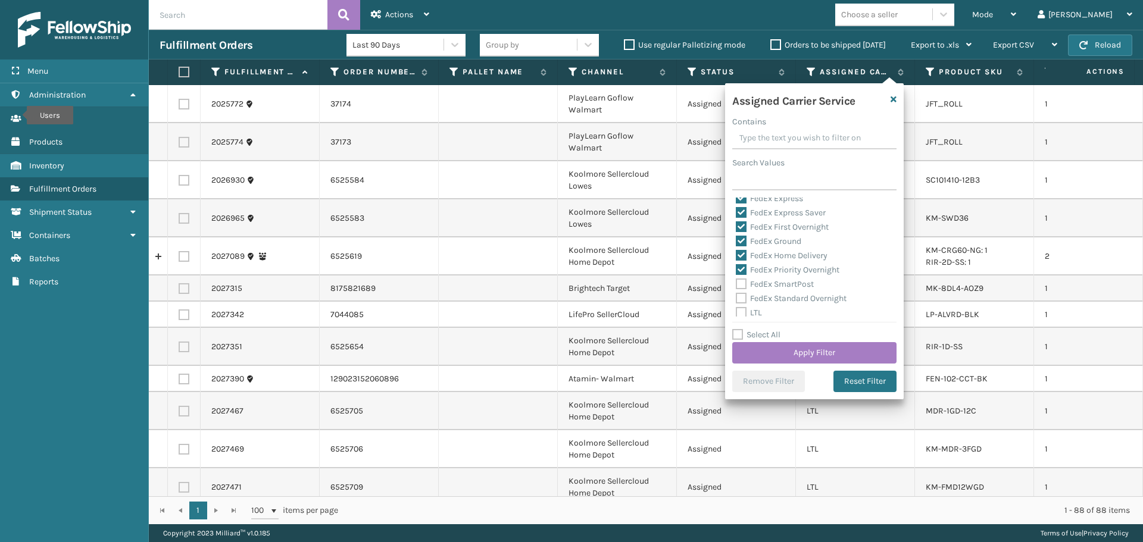
click at [767, 283] on label "FedEx SmartPost" at bounding box center [775, 284] width 78 height 10
click at [736, 283] on input "FedEx SmartPost" at bounding box center [736, 281] width 1 height 8
checkbox input "true"
drag, startPoint x: 781, startPoint y: 298, endPoint x: 794, endPoint y: 311, distance: 18.5
click at [781, 296] on label "FedEx Standard Overnight" at bounding box center [791, 299] width 111 height 10
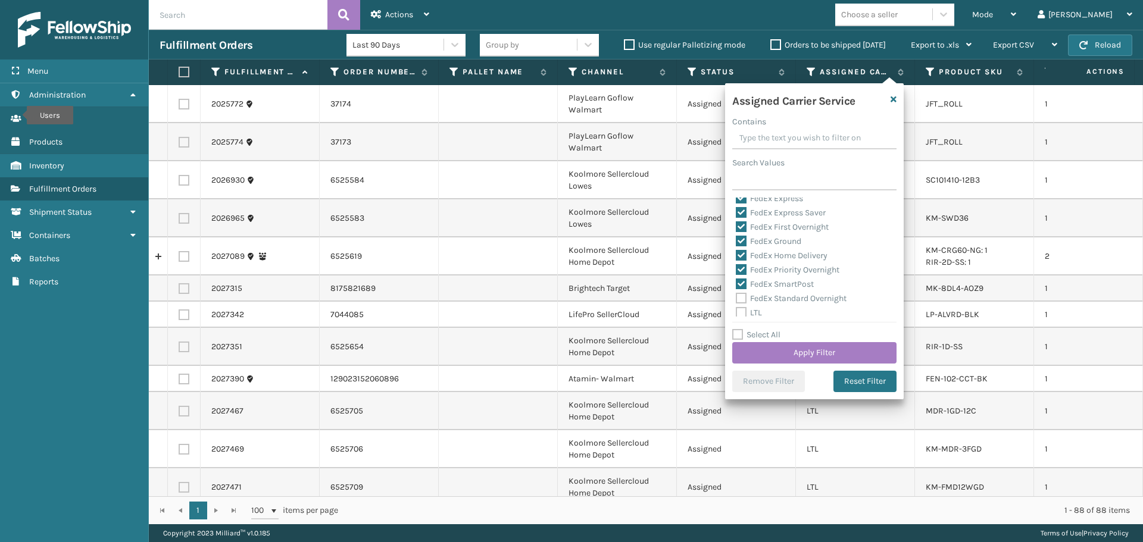
click at [763, 300] on label "FedEx Standard Overnight" at bounding box center [791, 299] width 111 height 10
click at [736, 299] on input "FedEx Standard Overnight" at bounding box center [736, 296] width 1 height 8
checkbox input "true"
click at [802, 351] on button "Apply Filter" at bounding box center [814, 352] width 164 height 21
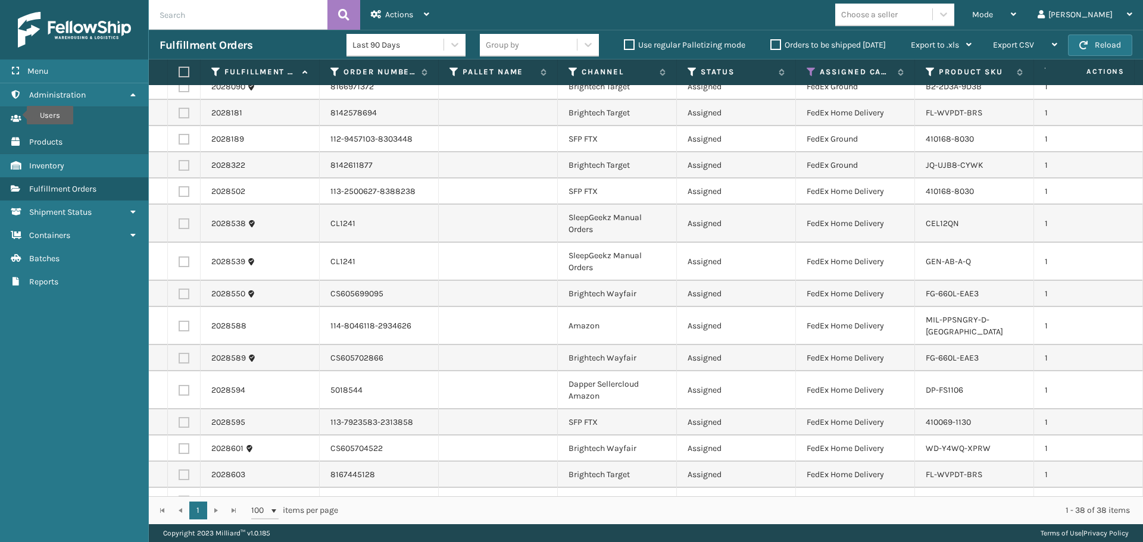
scroll to position [0, 0]
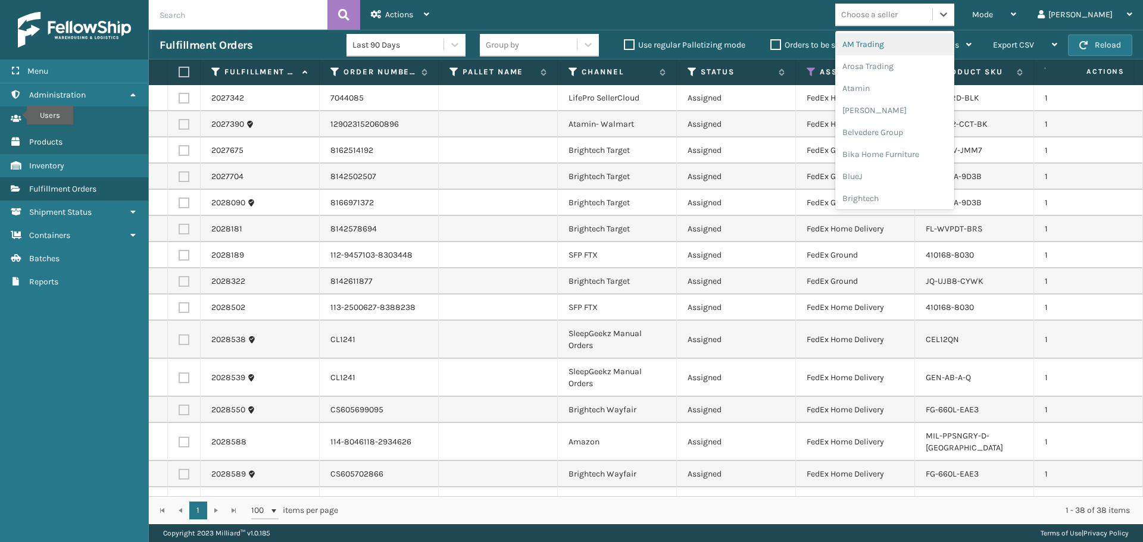
click at [898, 17] on div "Choose a seller" at bounding box center [869, 14] width 57 height 13
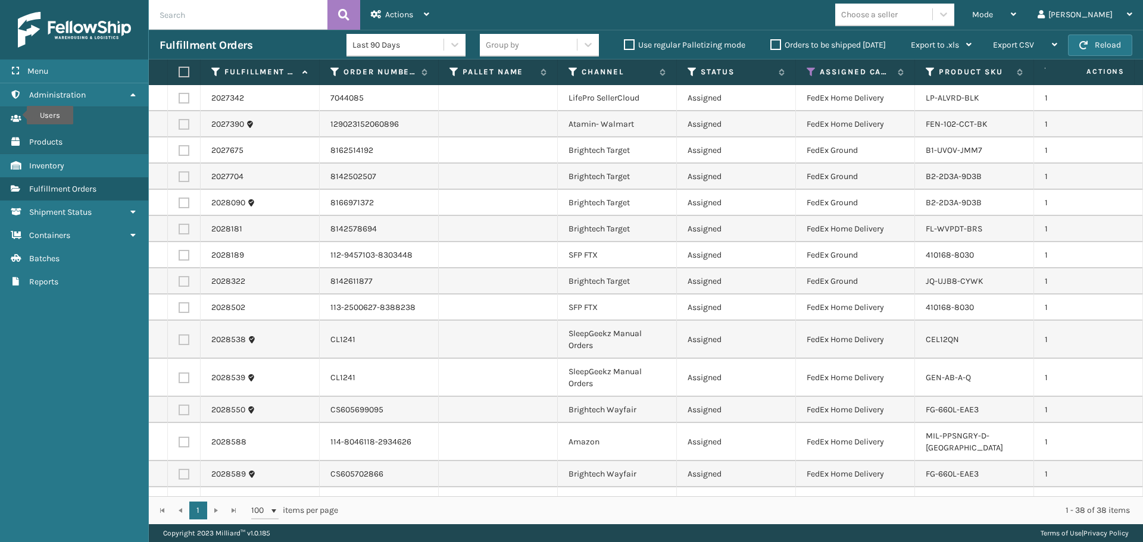
click at [183, 69] on label at bounding box center [182, 72] width 7 height 11
click at [179, 69] on input "checkbox" at bounding box center [179, 72] width 1 height 8
checkbox input "true"
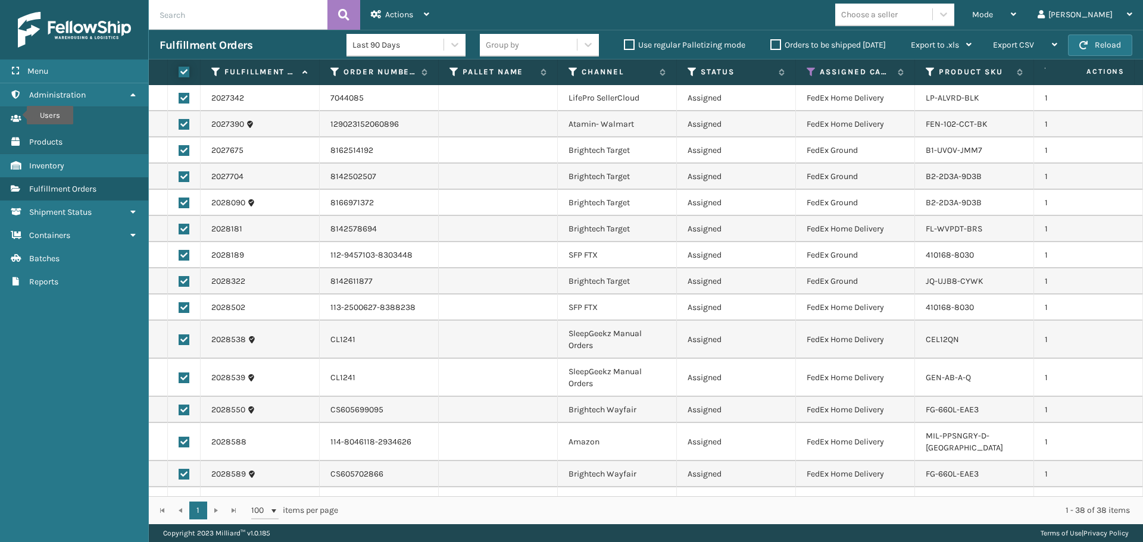
checkbox input "true"
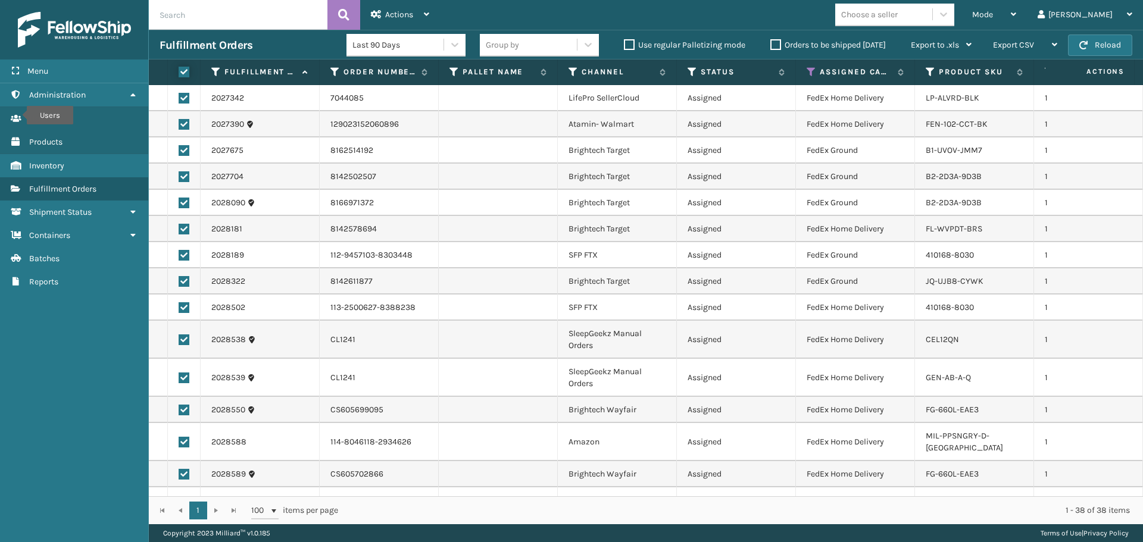
checkbox input "true"
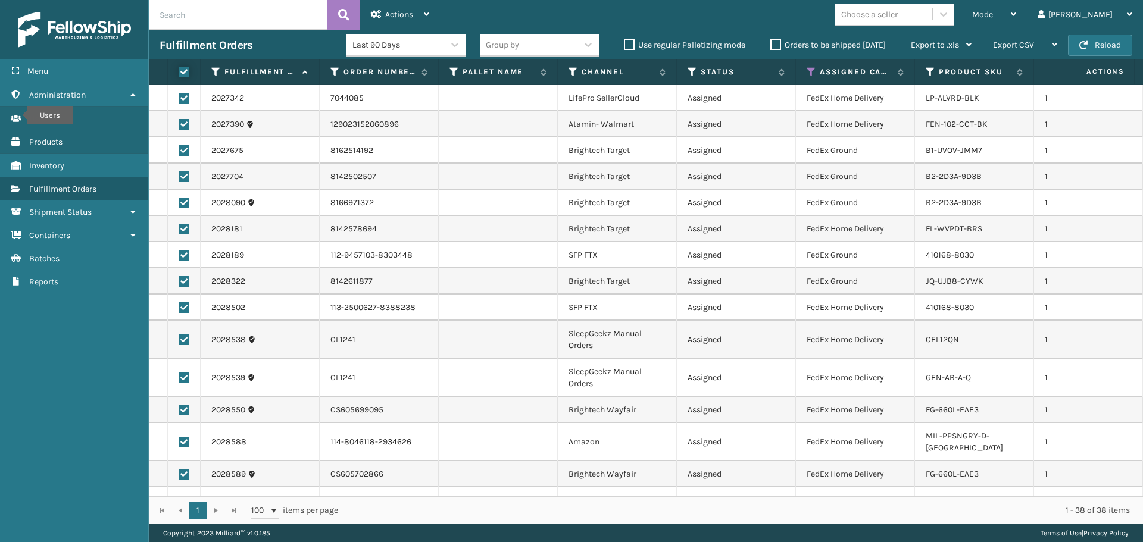
checkbox input "true"
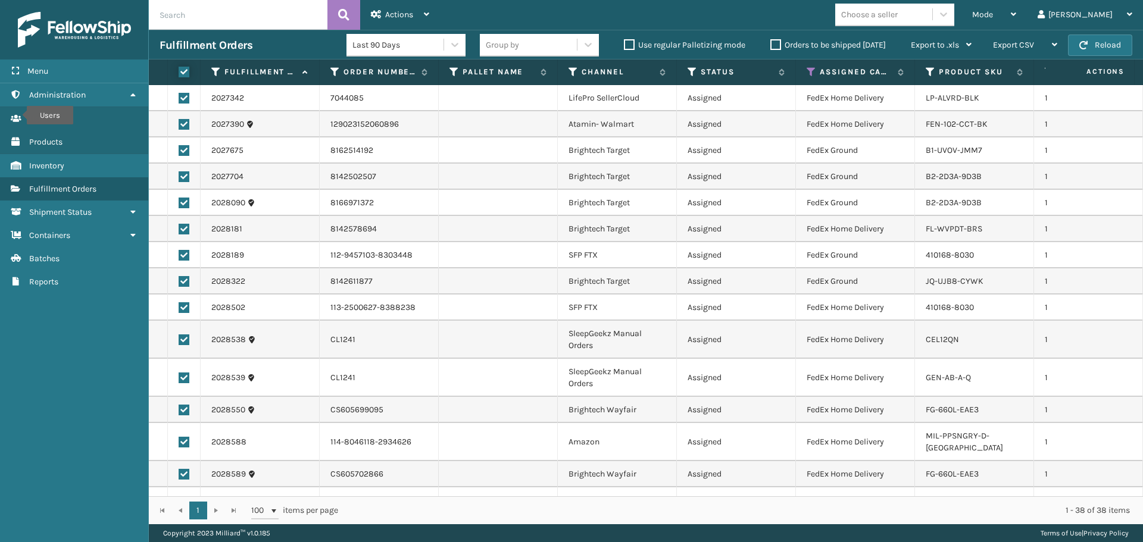
checkbox input "true"
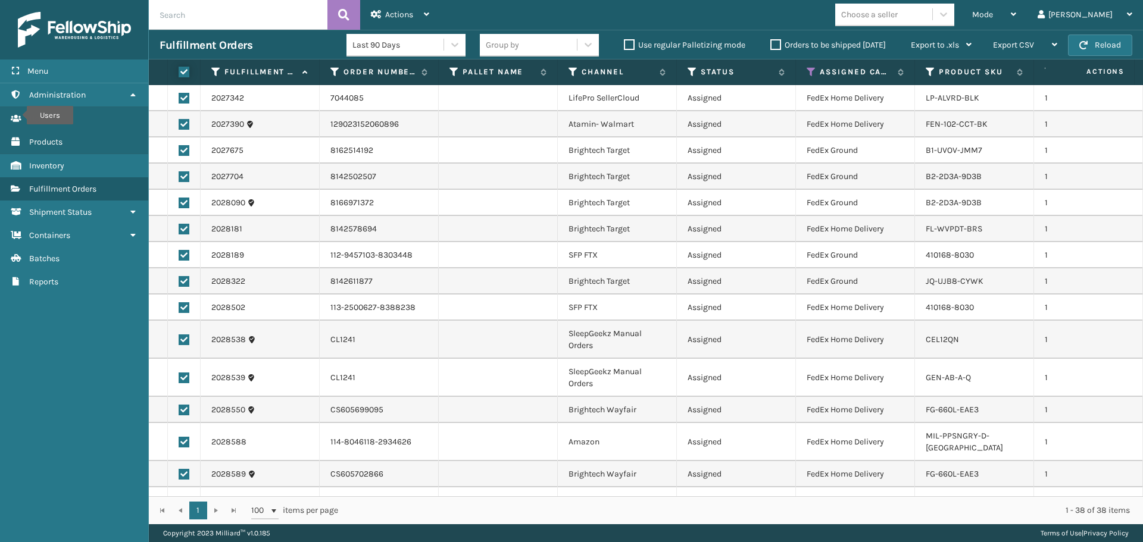
checkbox input "true"
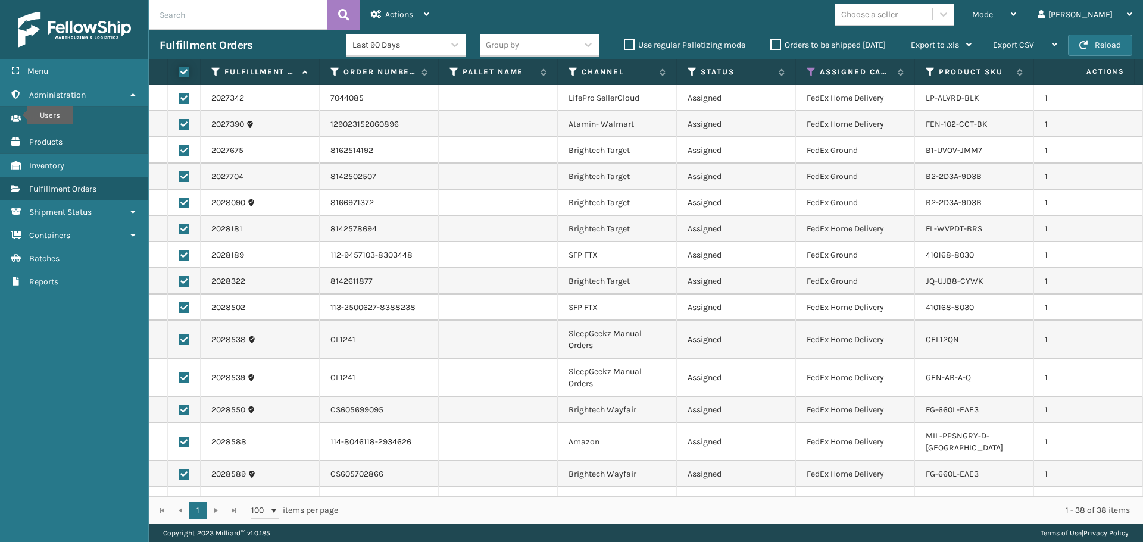
checkbox input "true"
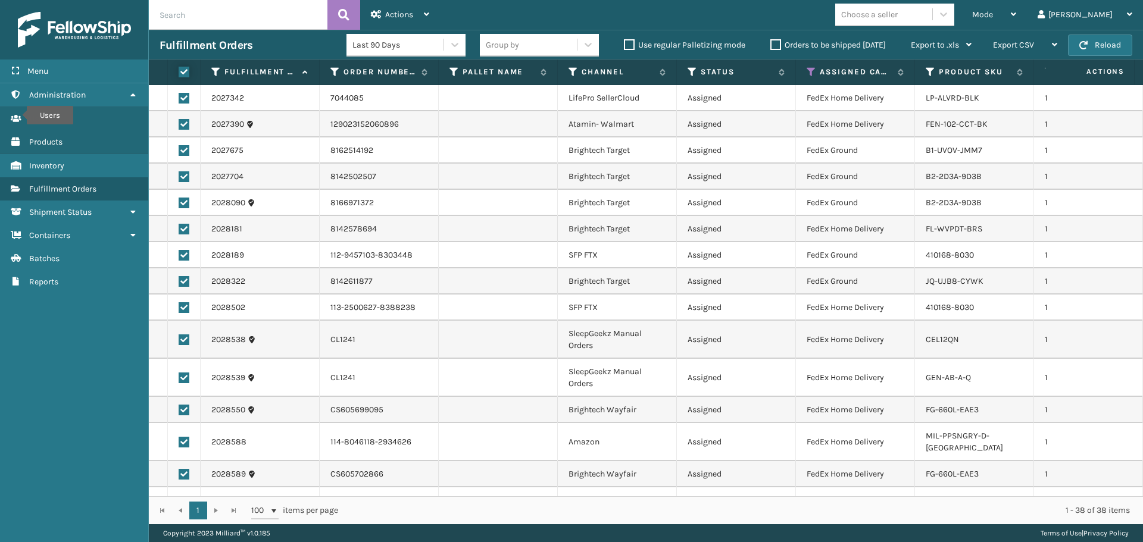
checkbox input "true"
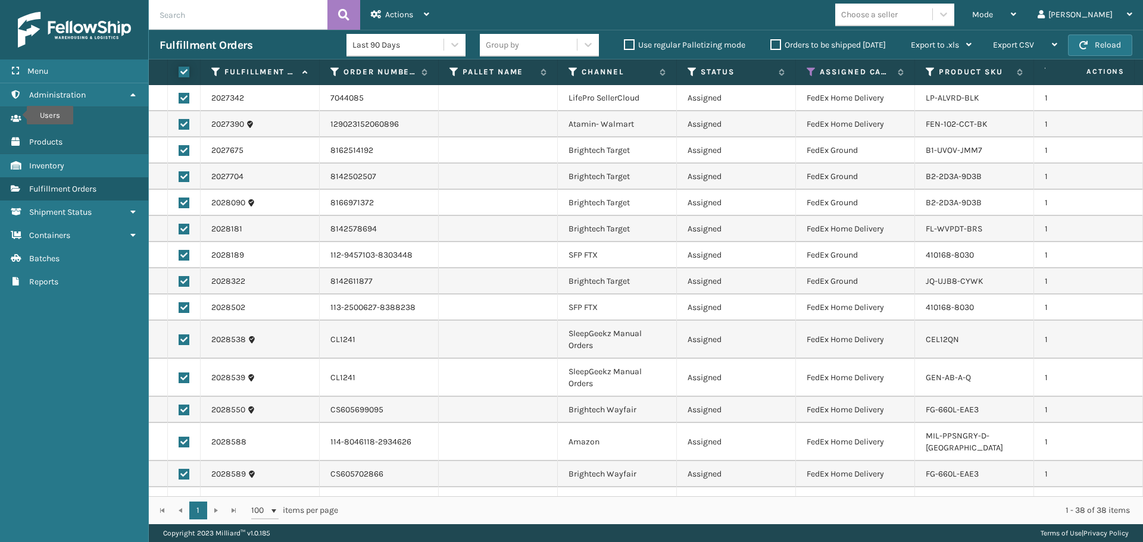
checkbox input "true"
click at [406, 8] on div "Actions" at bounding box center [400, 15] width 58 height 30
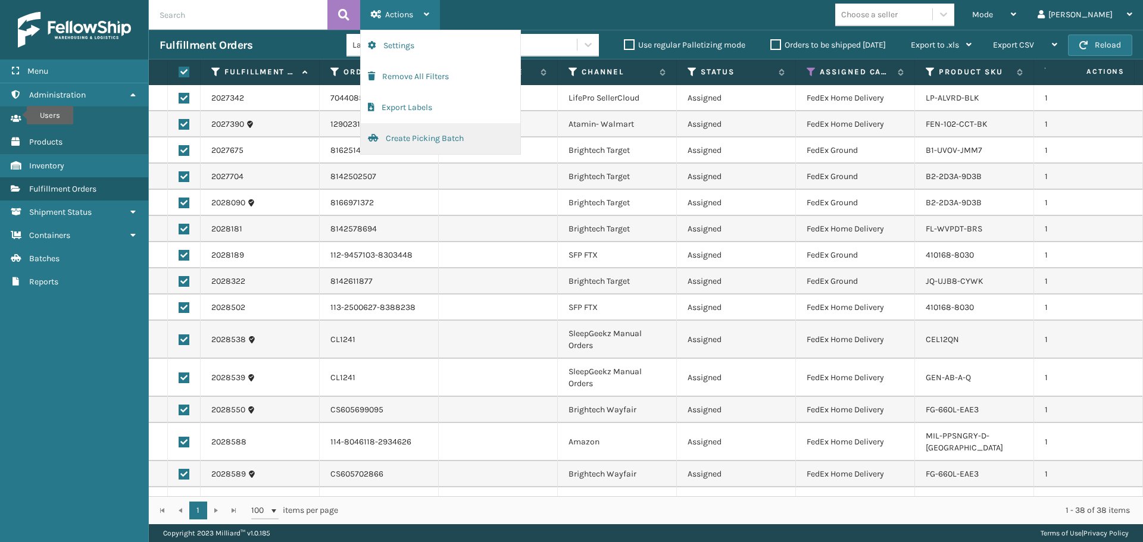
click at [442, 139] on button "Create Picking Batch" at bounding box center [441, 138] width 160 height 31
